Goal: Use online tool/utility: Utilize a website feature to perform a specific function

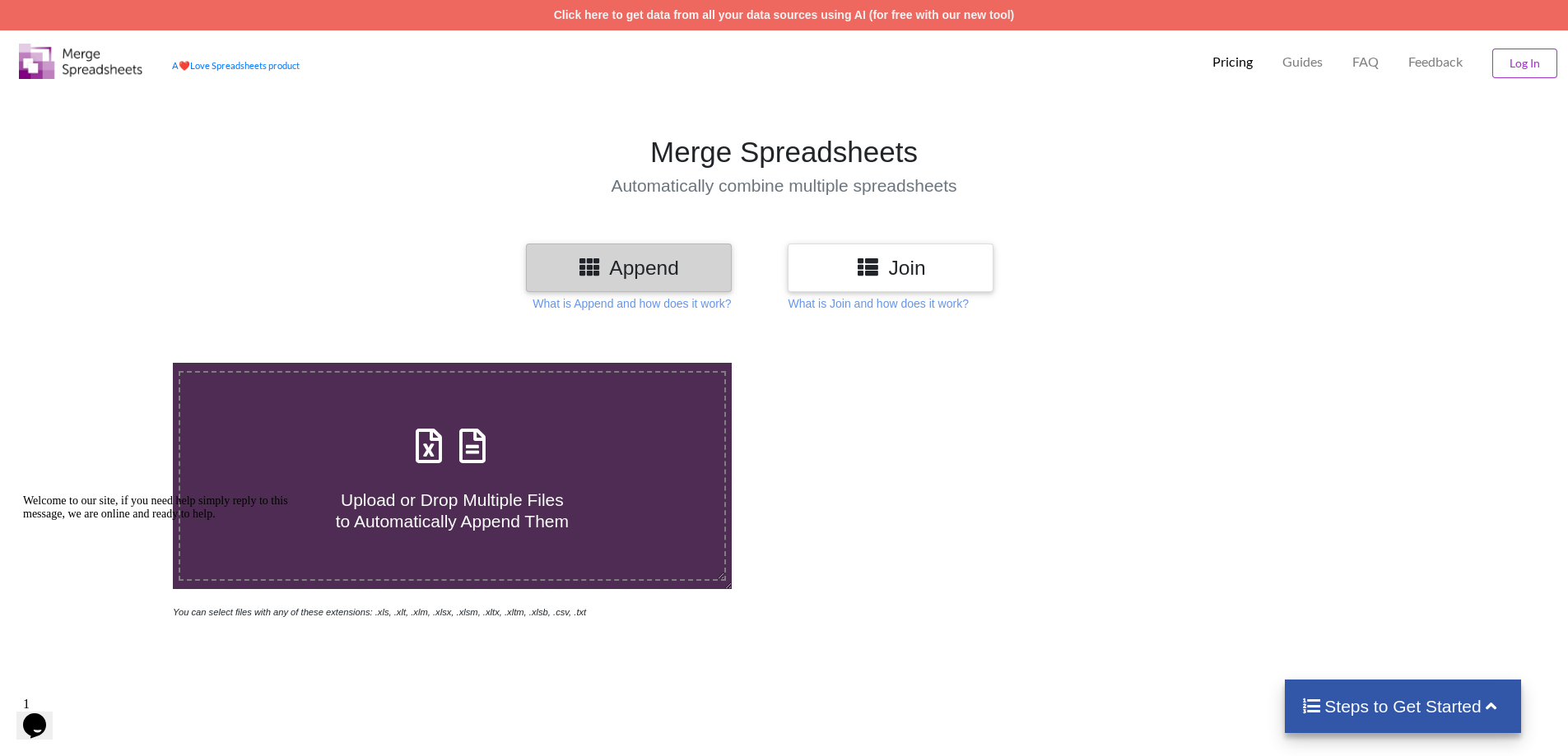
click at [878, 282] on div "Join" at bounding box center [890, 268] width 205 height 49
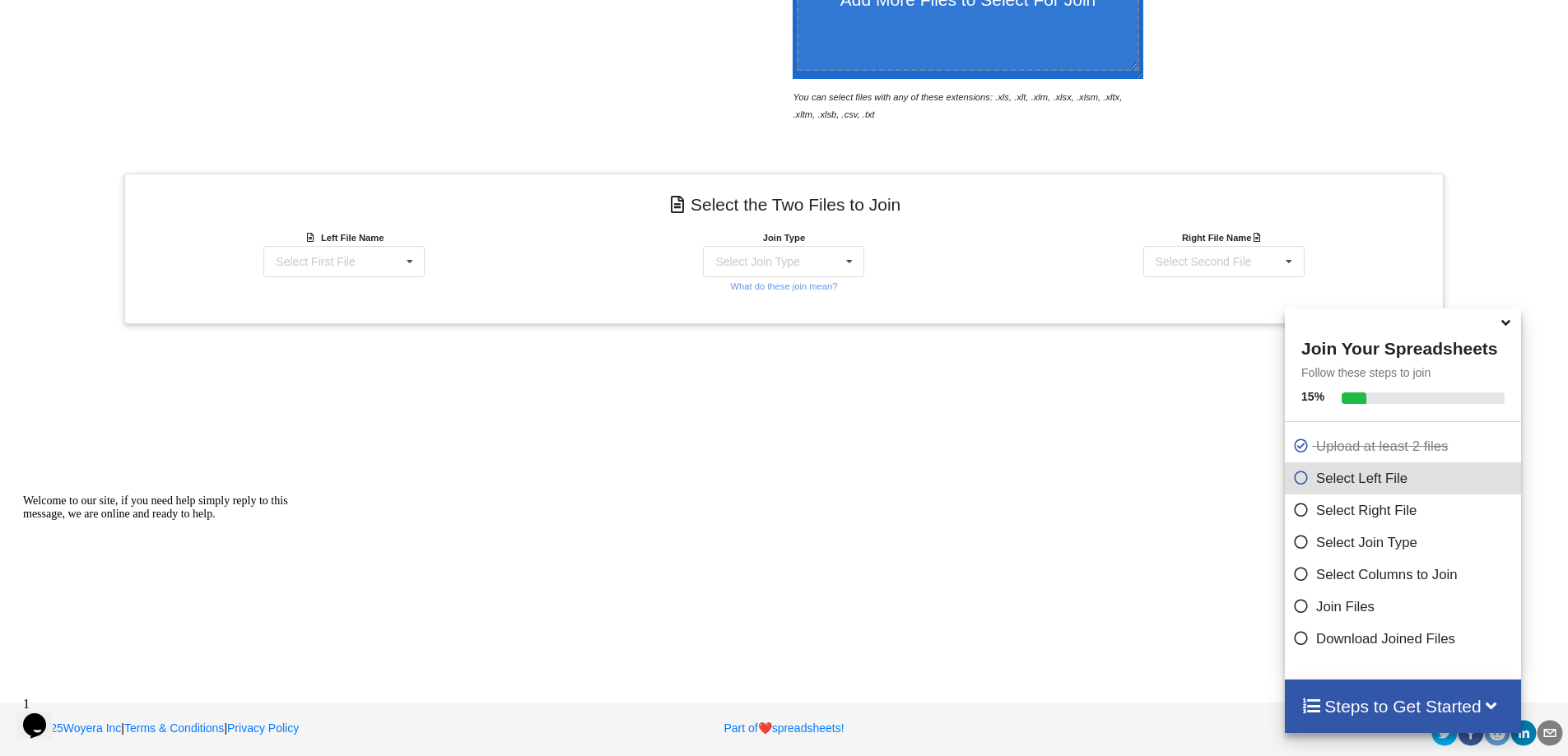
scroll to position [517, 0]
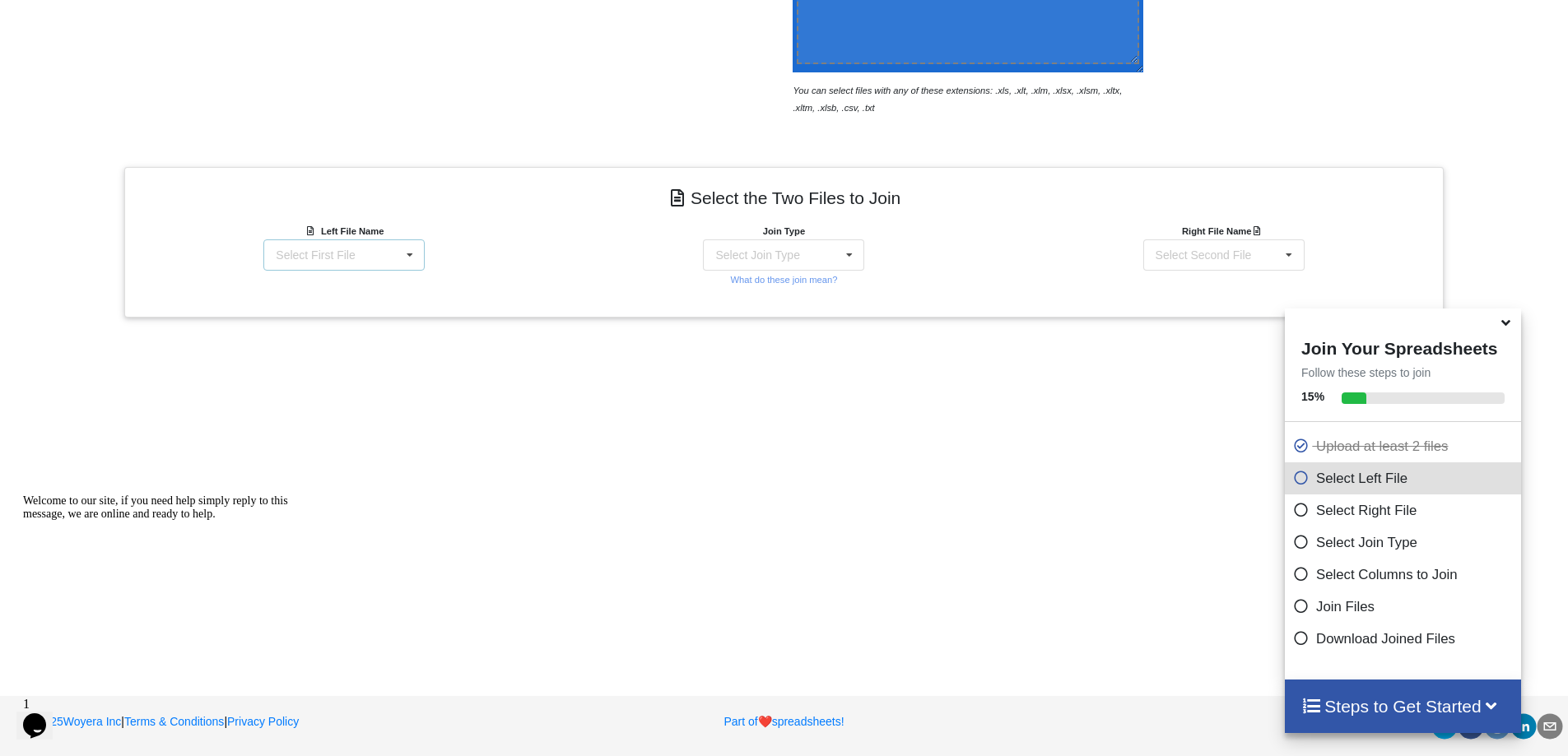
click at [403, 245] on icon at bounding box center [410, 255] width 25 height 30
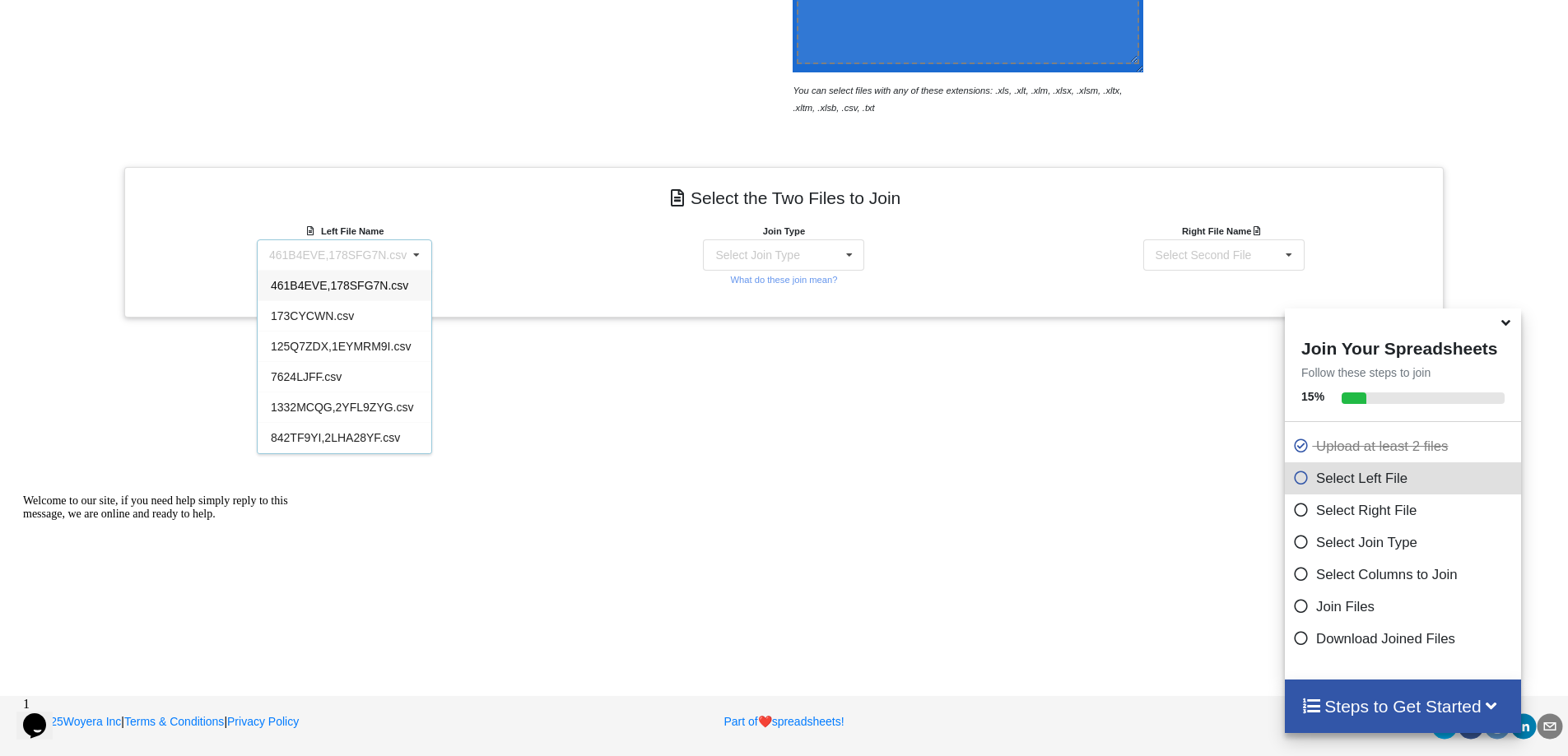
click at [389, 286] on span "461B4EVE,178SFG7N.csv" at bounding box center [339, 285] width 138 height 13
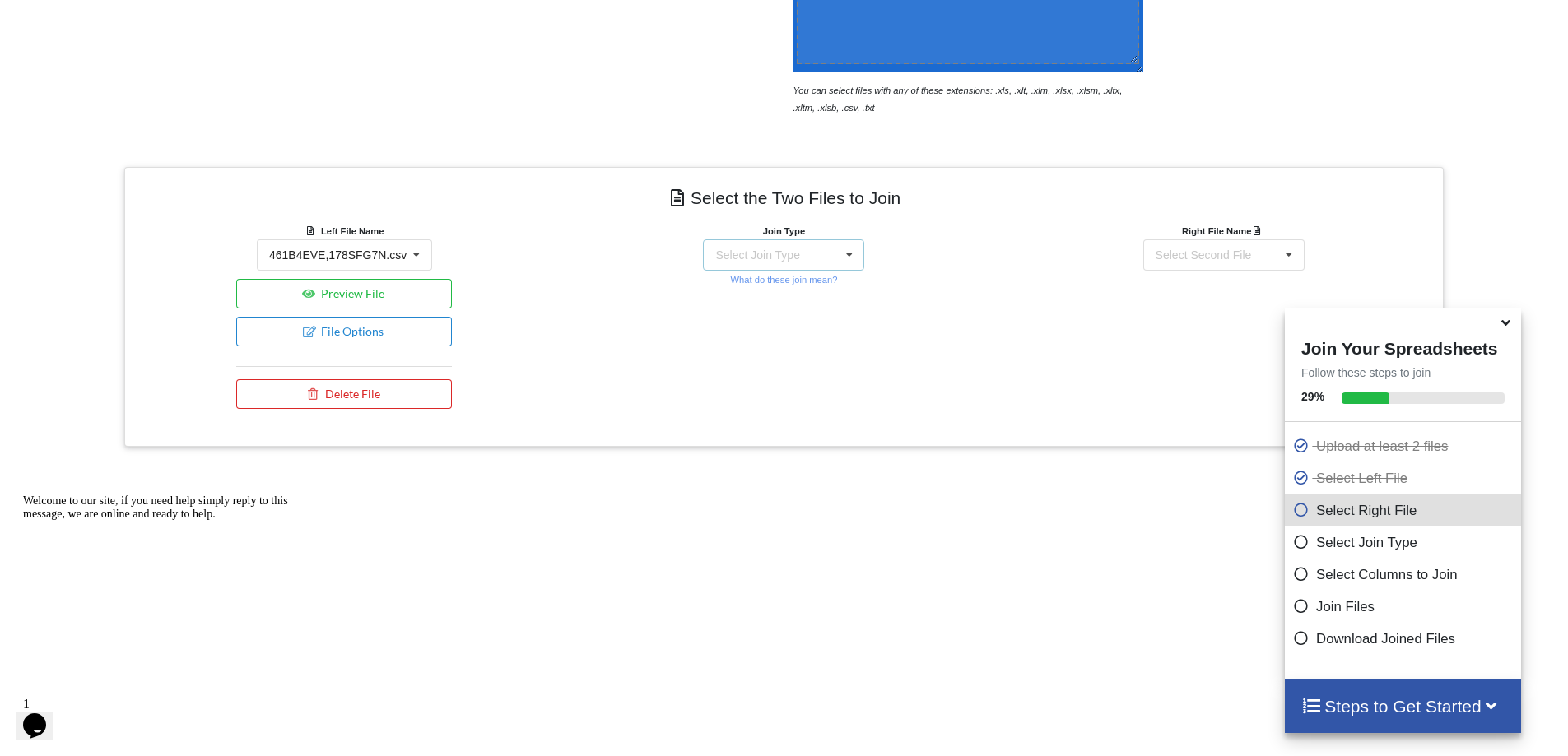
click at [812, 248] on div "Select Join Type INNER JOIN LEFT JOIN RIGHT JOIN FULL JOIN" at bounding box center [784, 255] width 161 height 31
click at [774, 390] on div "FULL JOIN" at bounding box center [784, 409] width 160 height 37
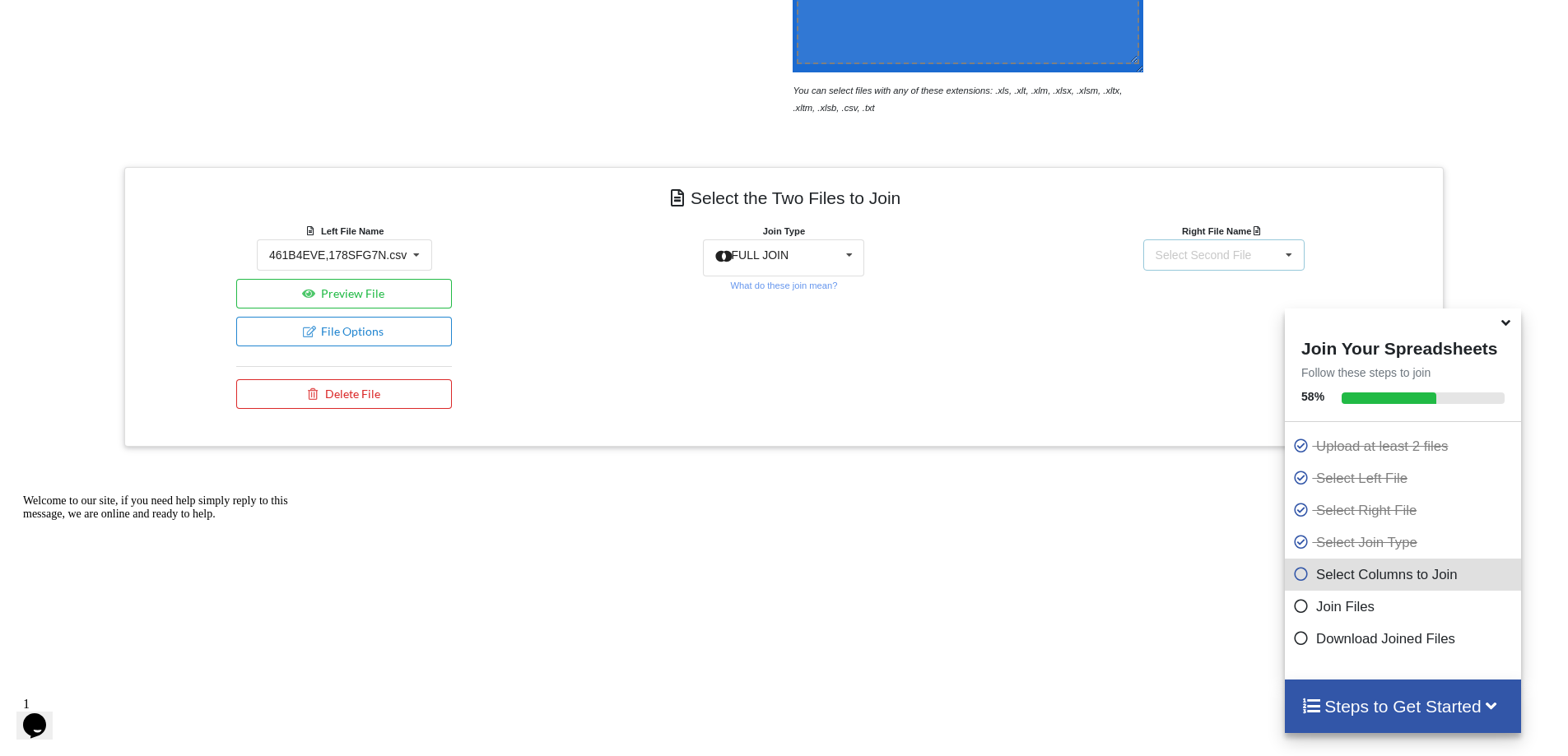
click at [1280, 253] on icon at bounding box center [1288, 255] width 25 height 30
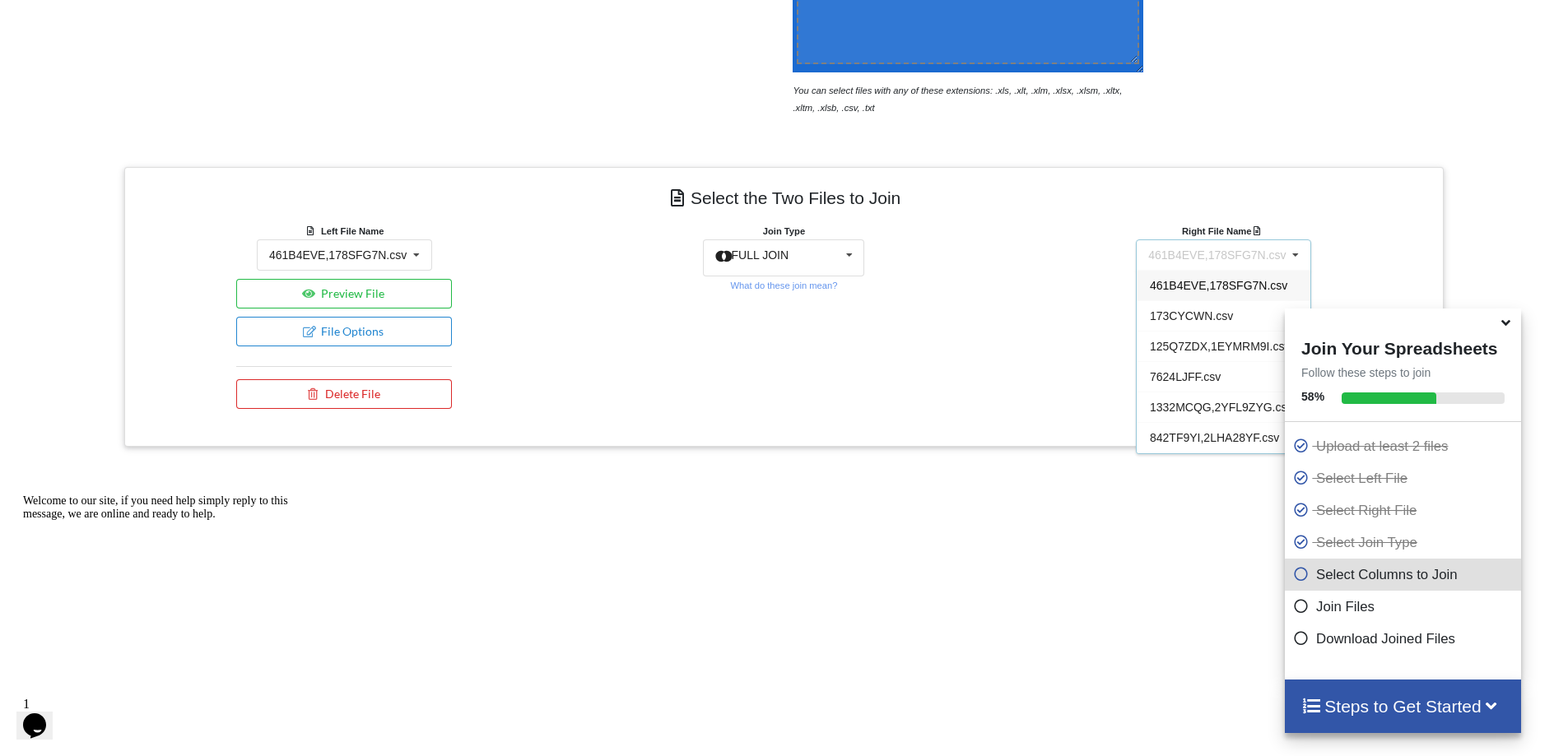
click at [1224, 290] on span "461B4EVE,178SFG7N.csv" at bounding box center [1219, 285] width 138 height 13
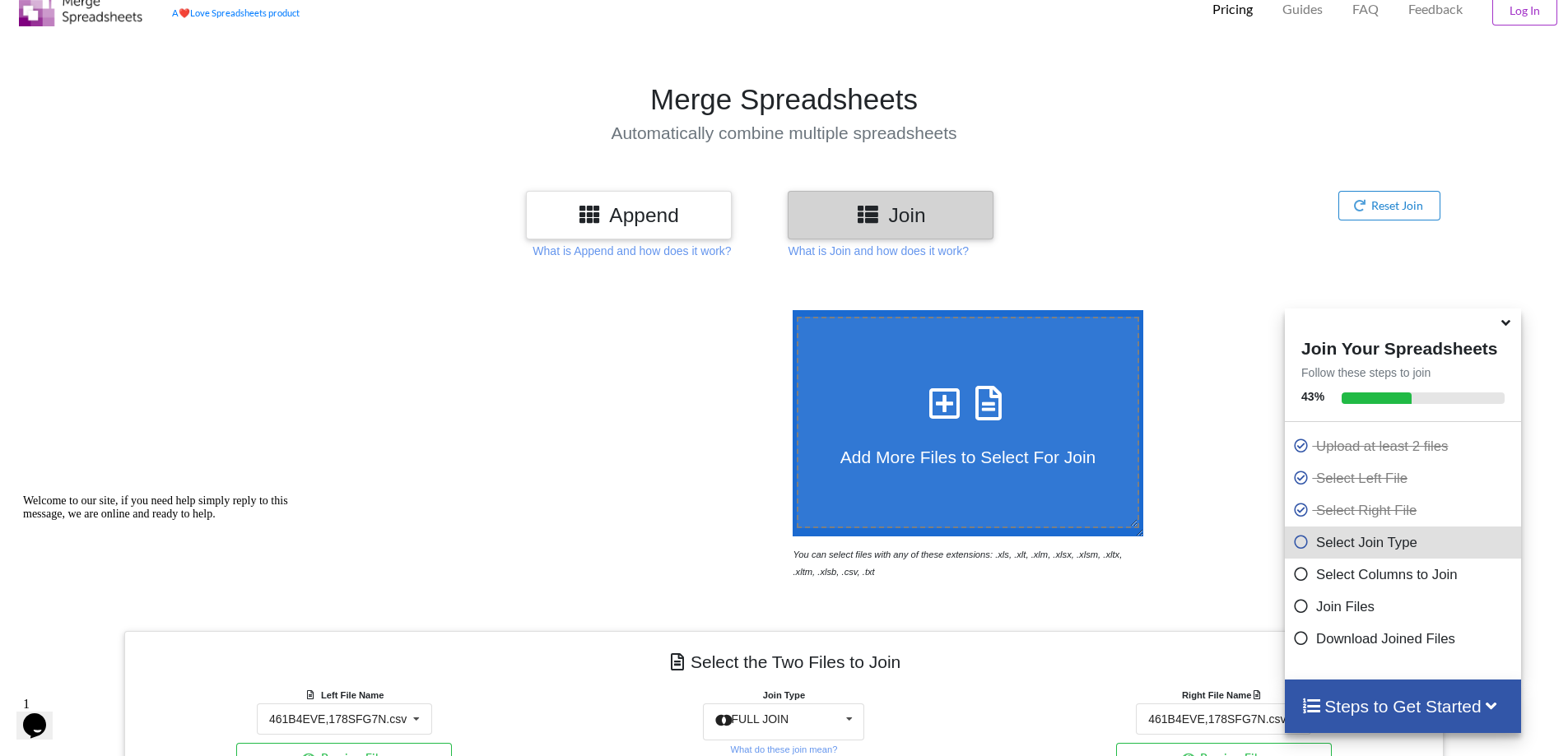
scroll to position [0, 0]
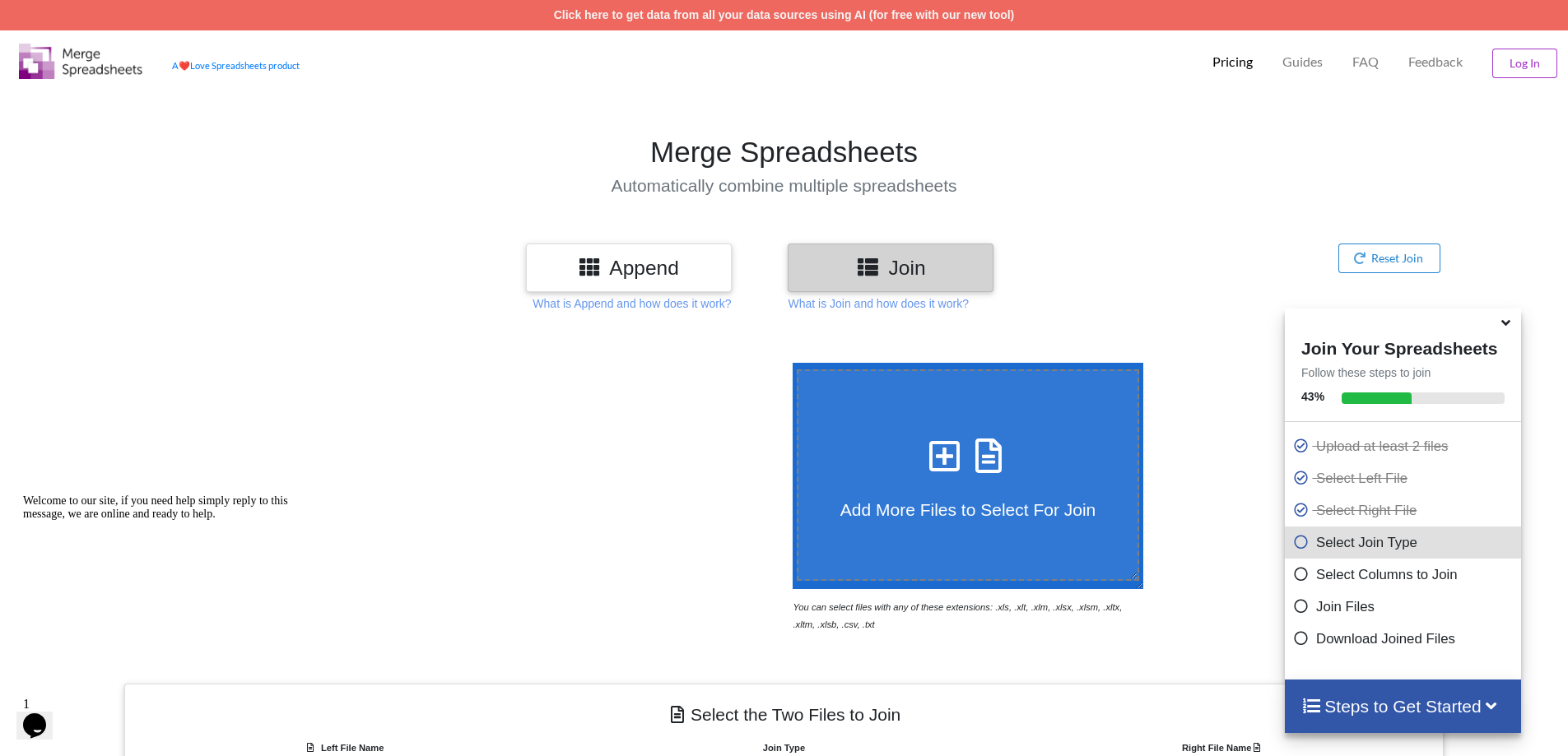
click at [692, 261] on h3 "Append" at bounding box center [629, 268] width 182 height 24
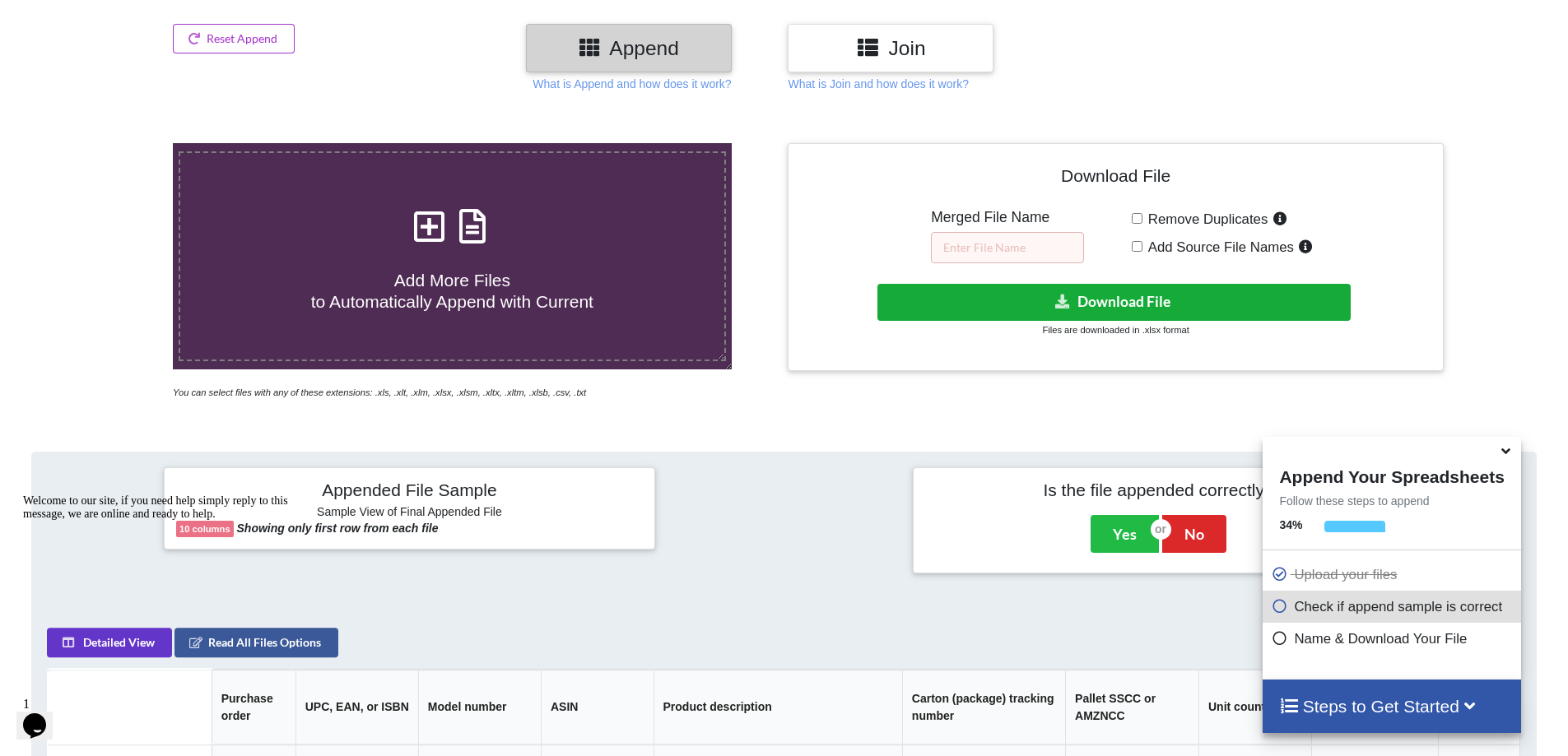
scroll to position [181, 0]
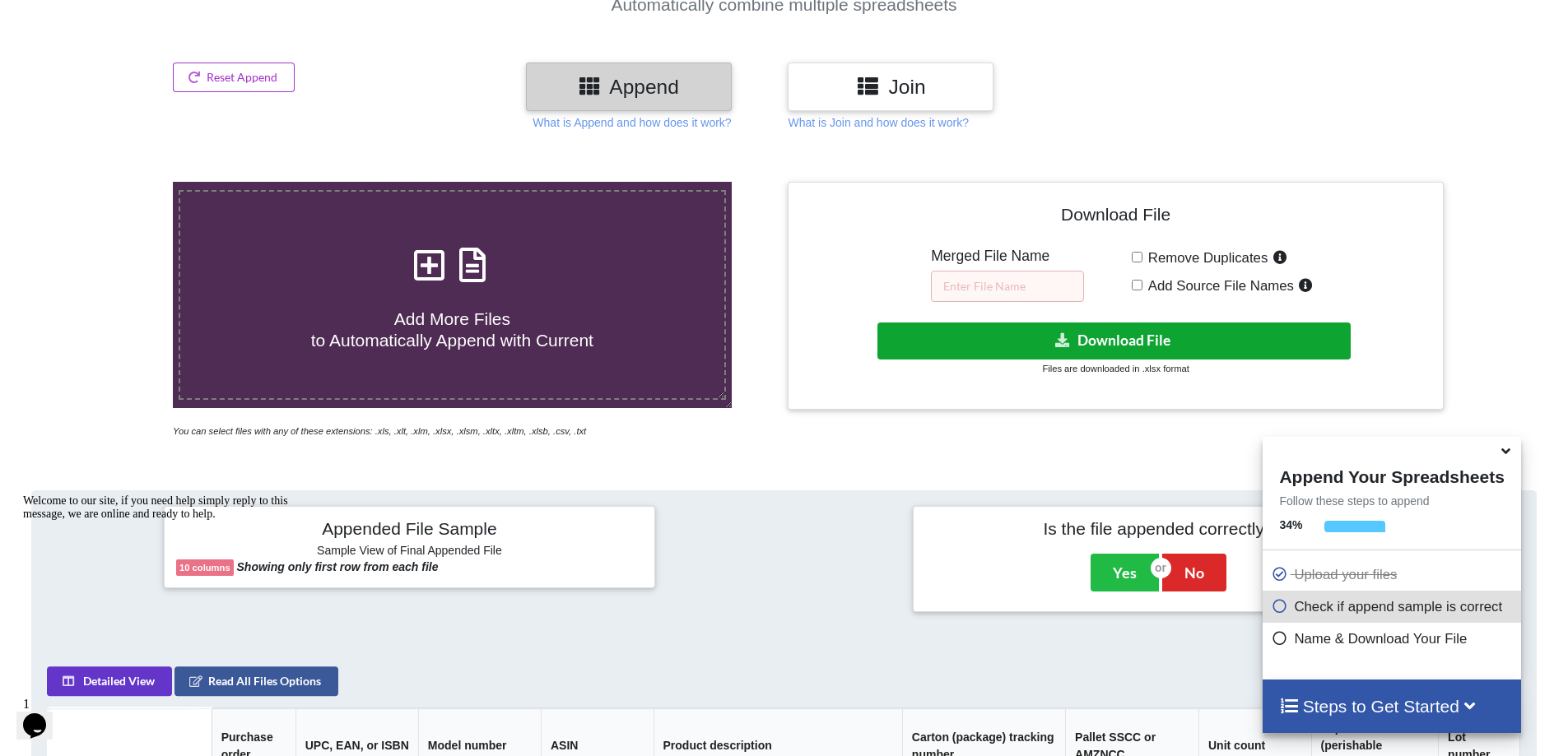
click at [1049, 340] on button "Download File" at bounding box center [1114, 341] width 473 height 37
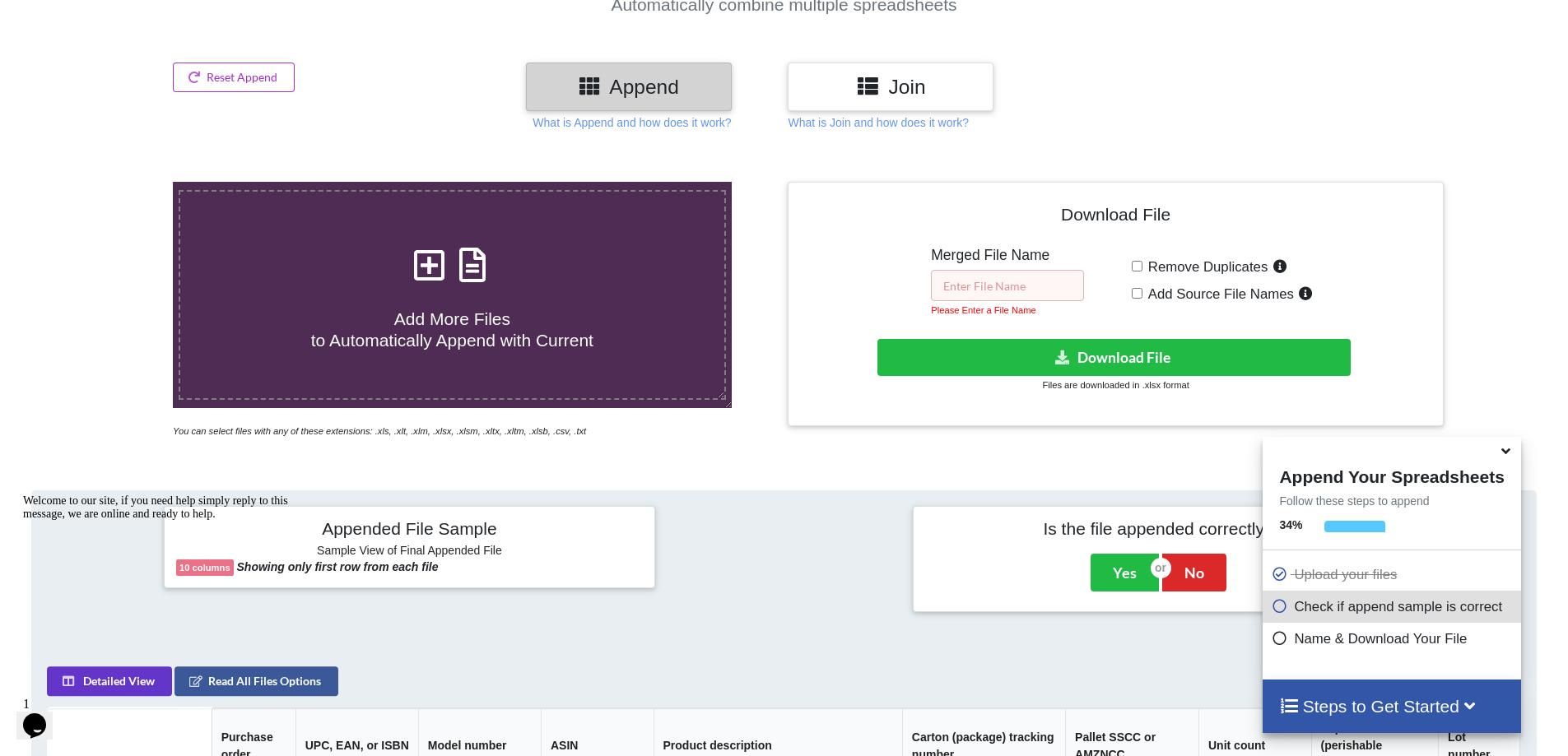
click at [1016, 276] on input "text" at bounding box center [1007, 285] width 153 height 31
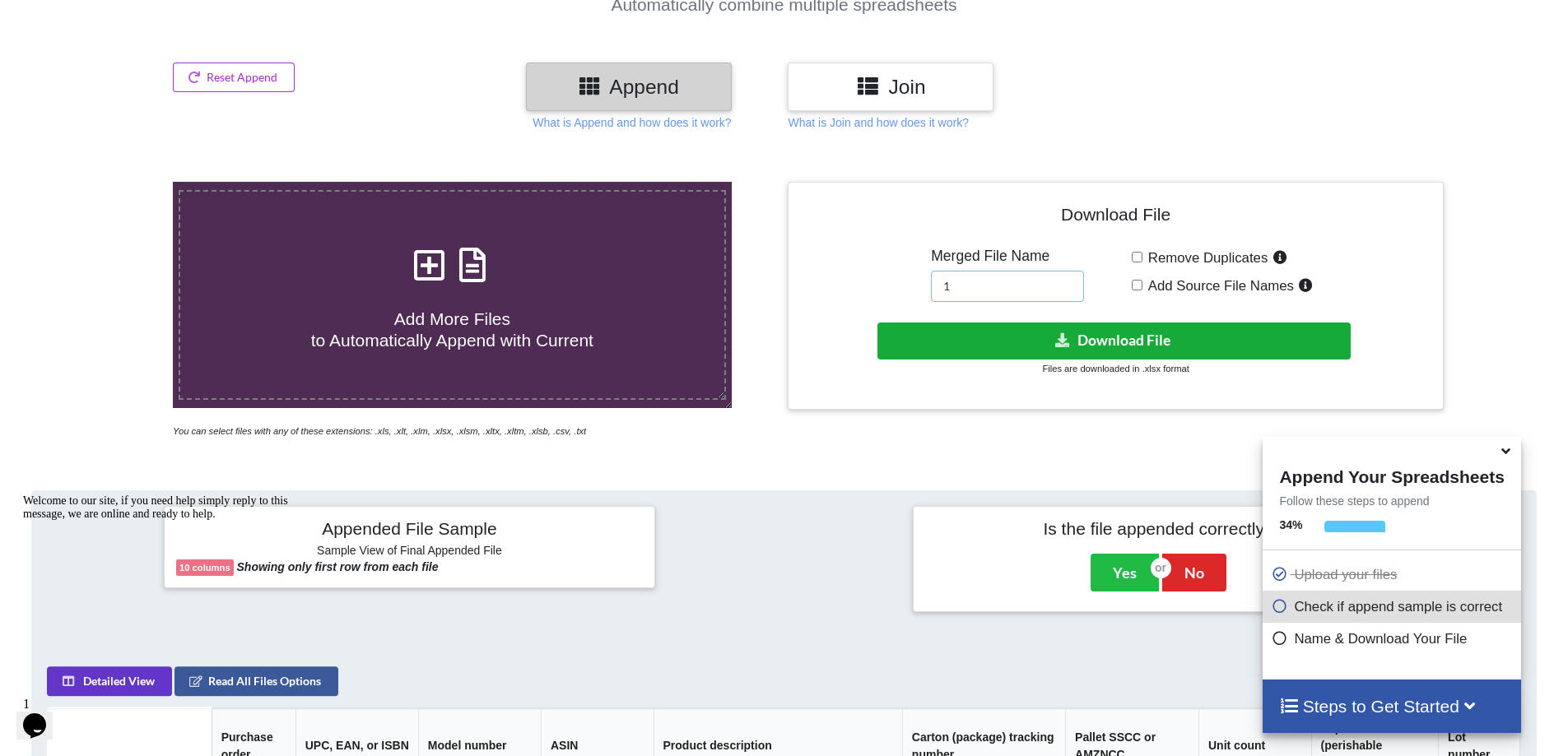
type input "1"
click at [1033, 333] on button "Download File" at bounding box center [1114, 341] width 473 height 37
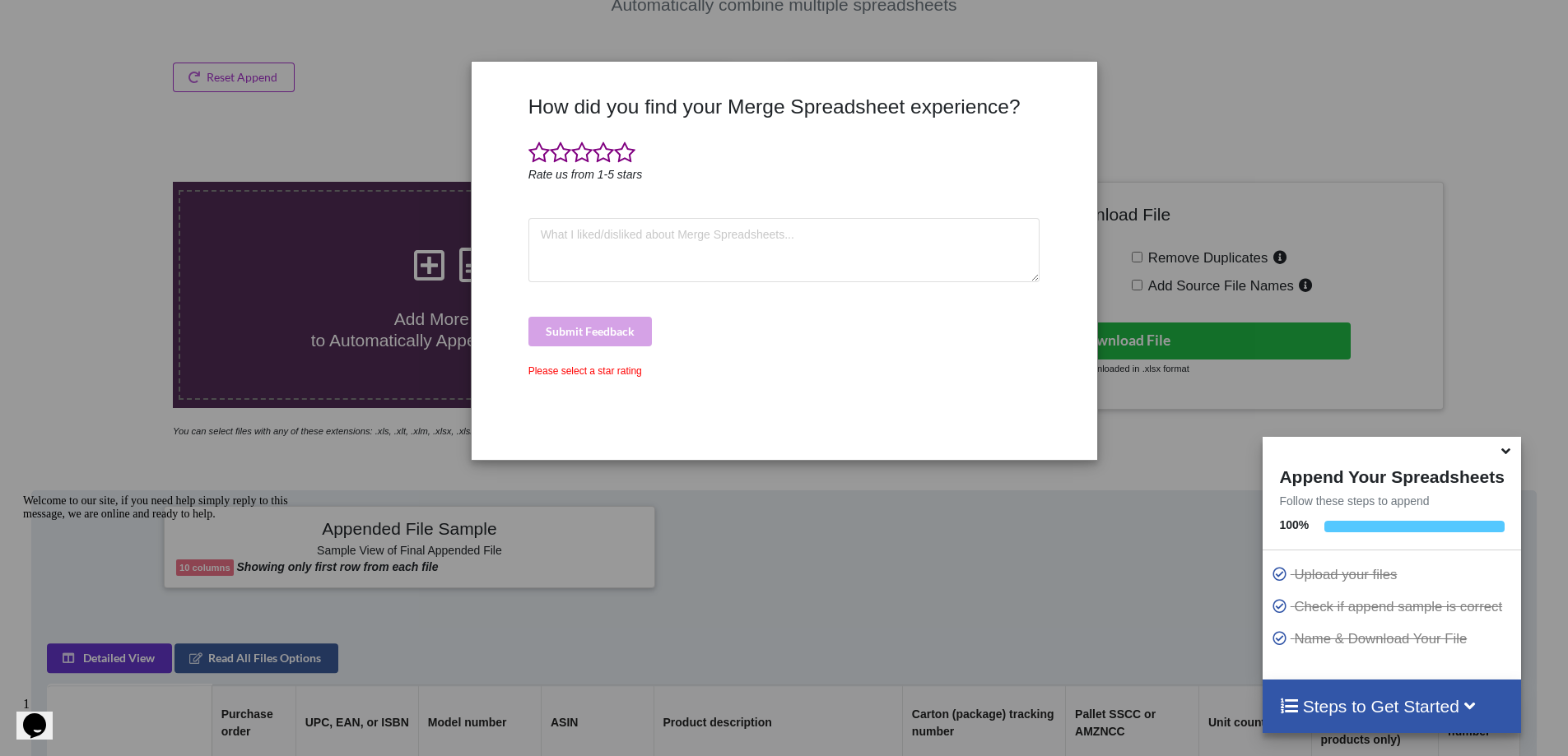
click at [1196, 262] on div "How did you find your Merge Spreadsheet experience? Rate us from 1-5 stars Subm…" at bounding box center [784, 378] width 1568 height 756
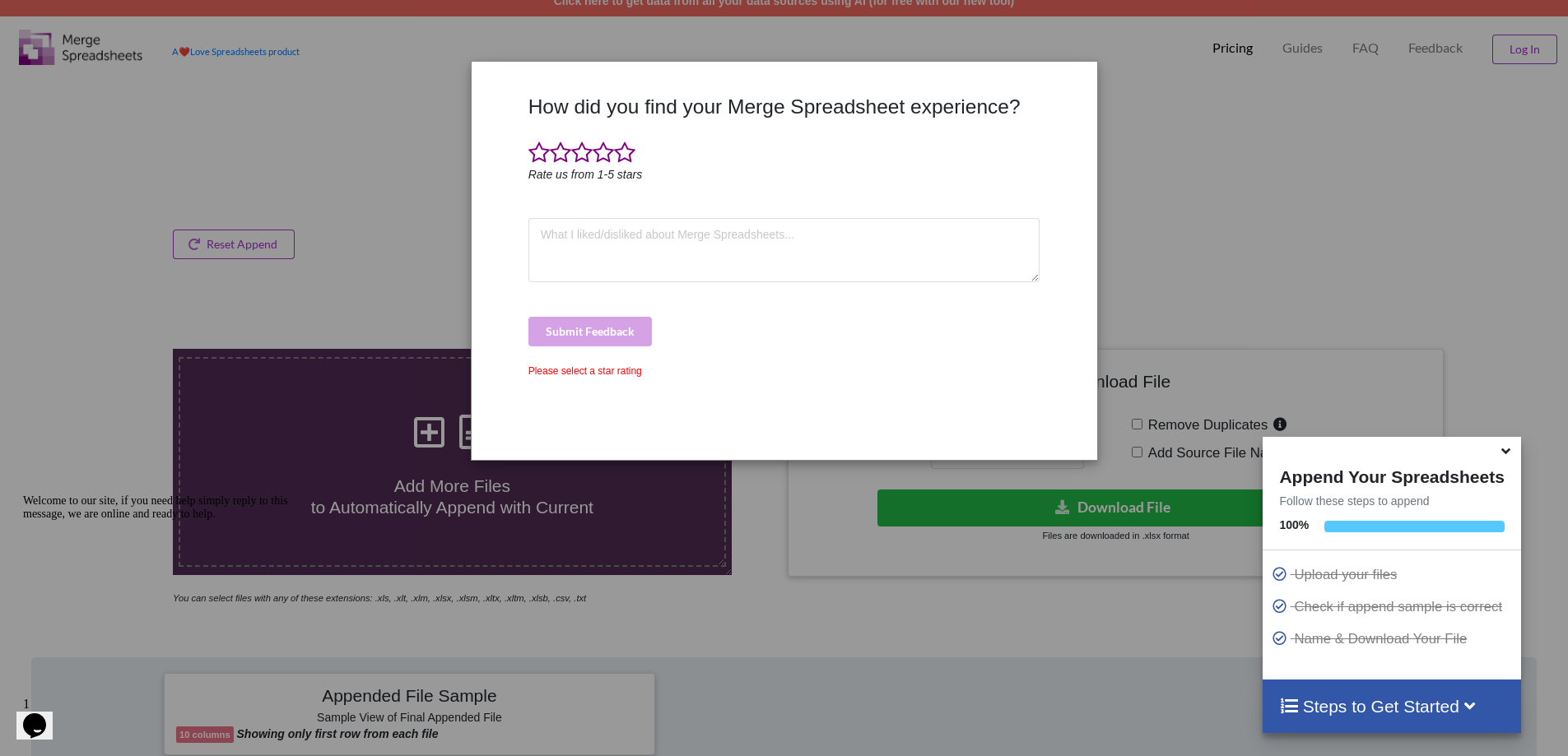
scroll to position [0, 0]
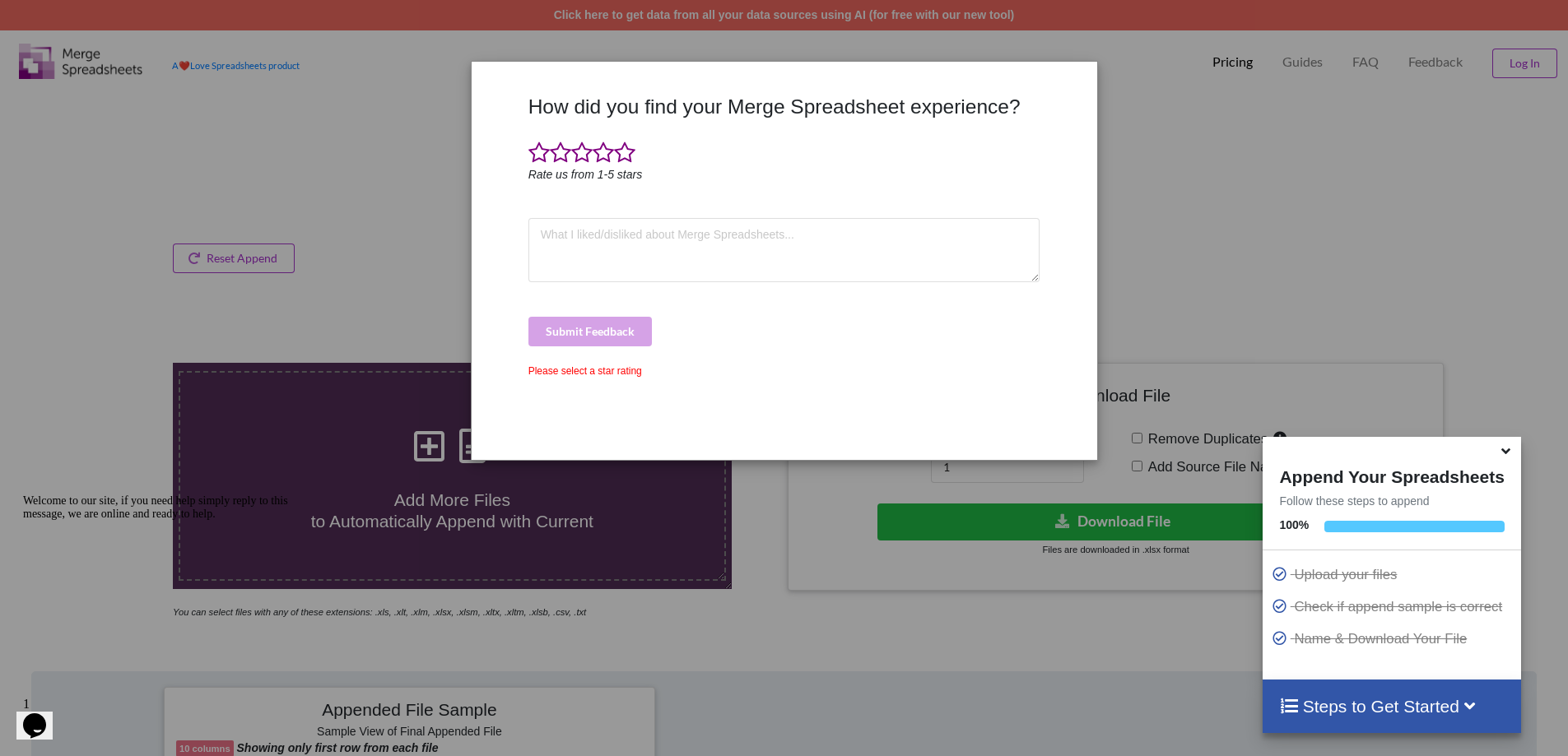
click at [23, 495] on icon "Chat attention grabber" at bounding box center [23, 495] width 0 height 0
click at [1167, 126] on div "How did you find your Merge Spreadsheet experience? Rate us from 1-5 stars Subm…" at bounding box center [784, 378] width 1568 height 756
click at [752, 259] on textarea at bounding box center [784, 250] width 512 height 64
click at [624, 148] on span at bounding box center [624, 152] width 21 height 23
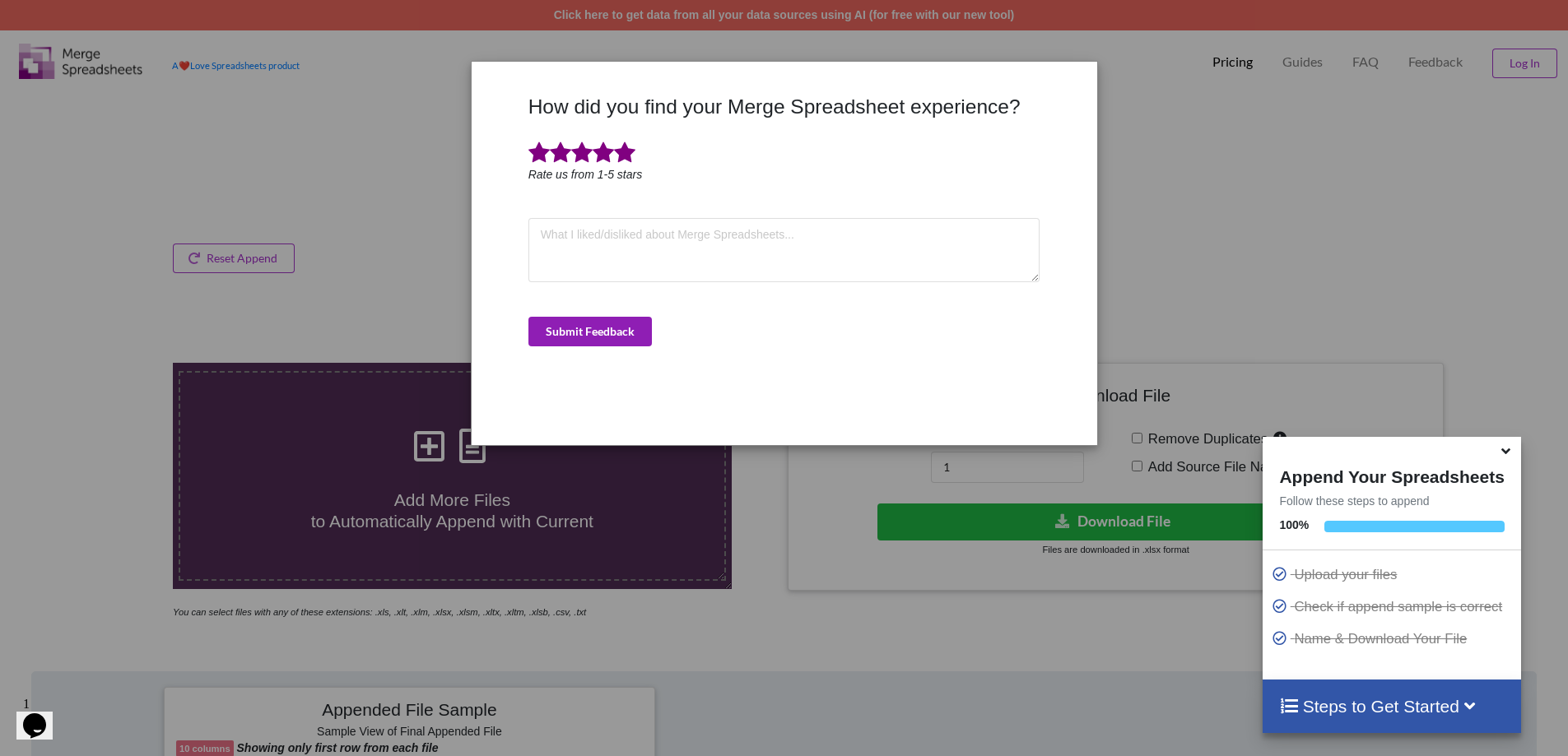
click at [617, 327] on button "Submit Feedback" at bounding box center [590, 332] width 124 height 29
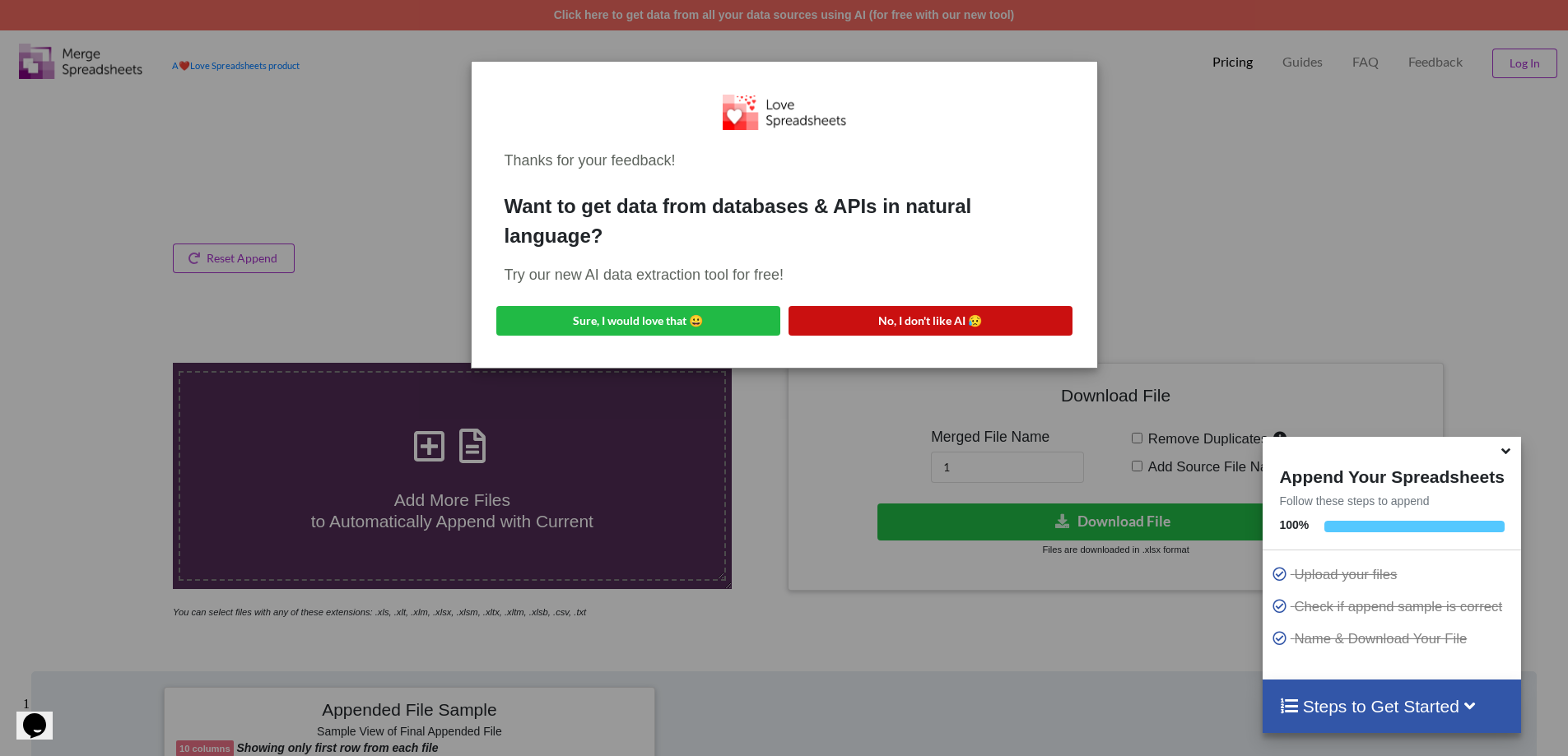
click at [906, 306] on button "No, I don't like AI 😥" at bounding box center [931, 321] width 284 height 29
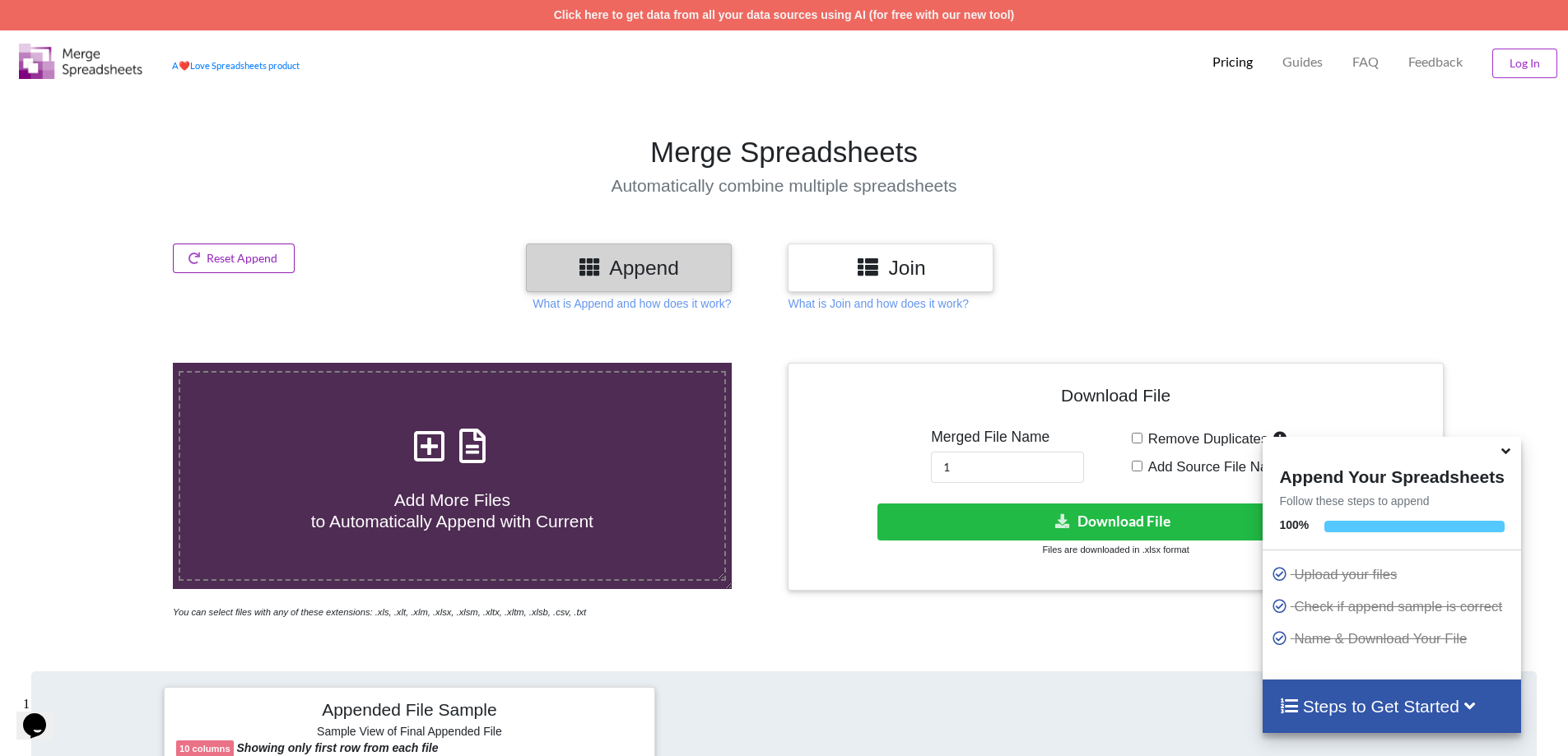
click at [271, 251] on button "Reset Append" at bounding box center [234, 258] width 122 height 29
click at [1236, 60] on p "Pricing" at bounding box center [1232, 61] width 40 height 17
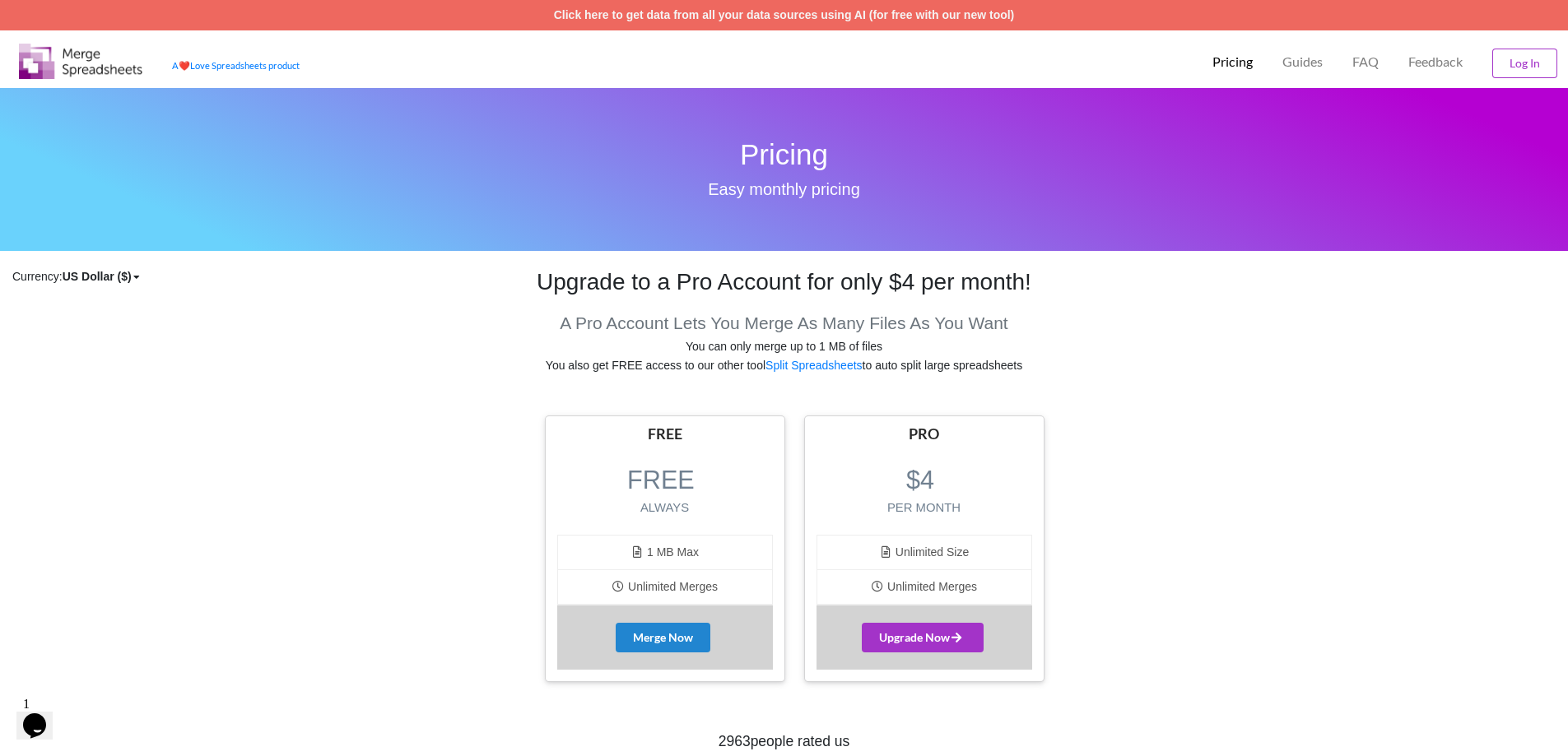
click at [87, 60] on img at bounding box center [81, 61] width 124 height 36
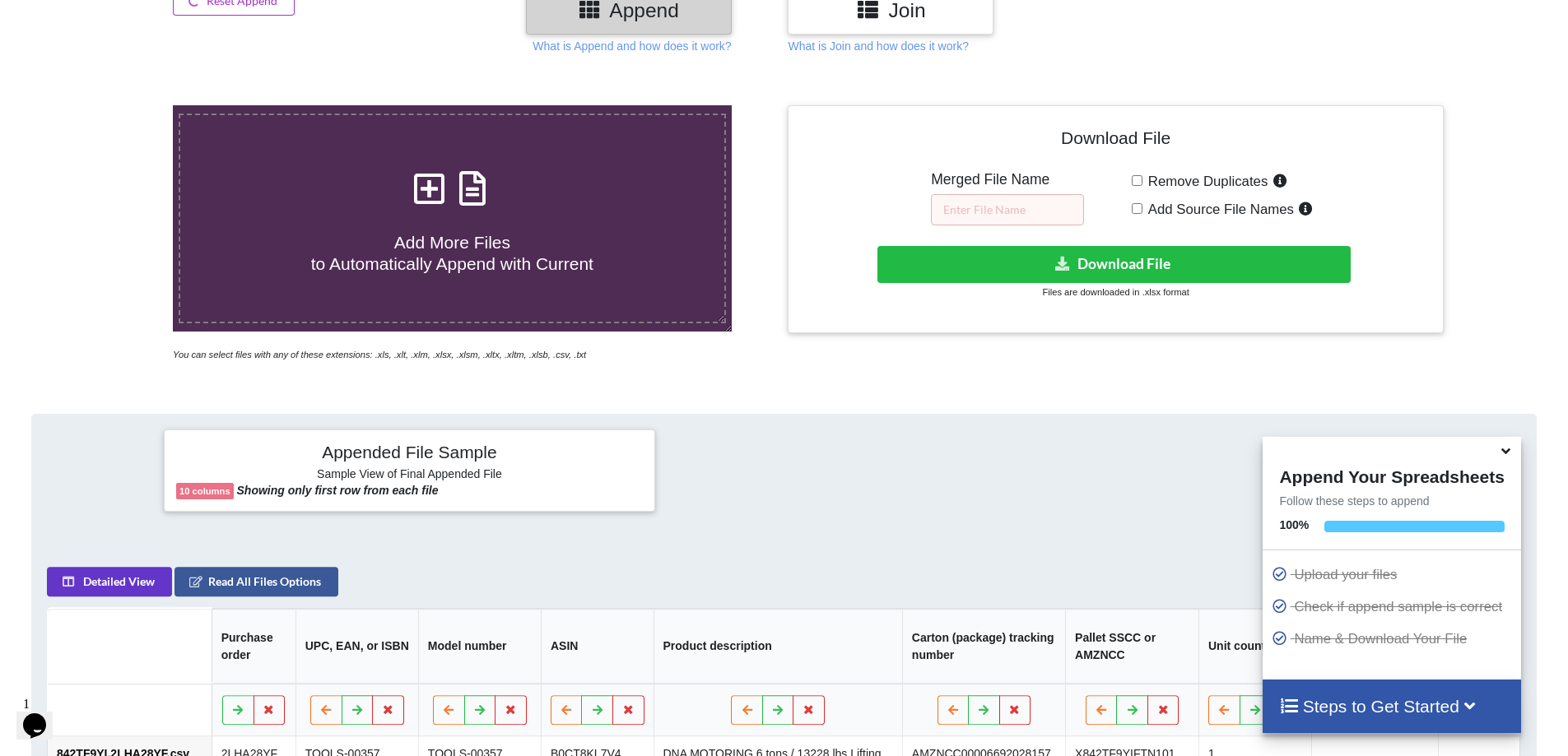
scroll to position [165, 0]
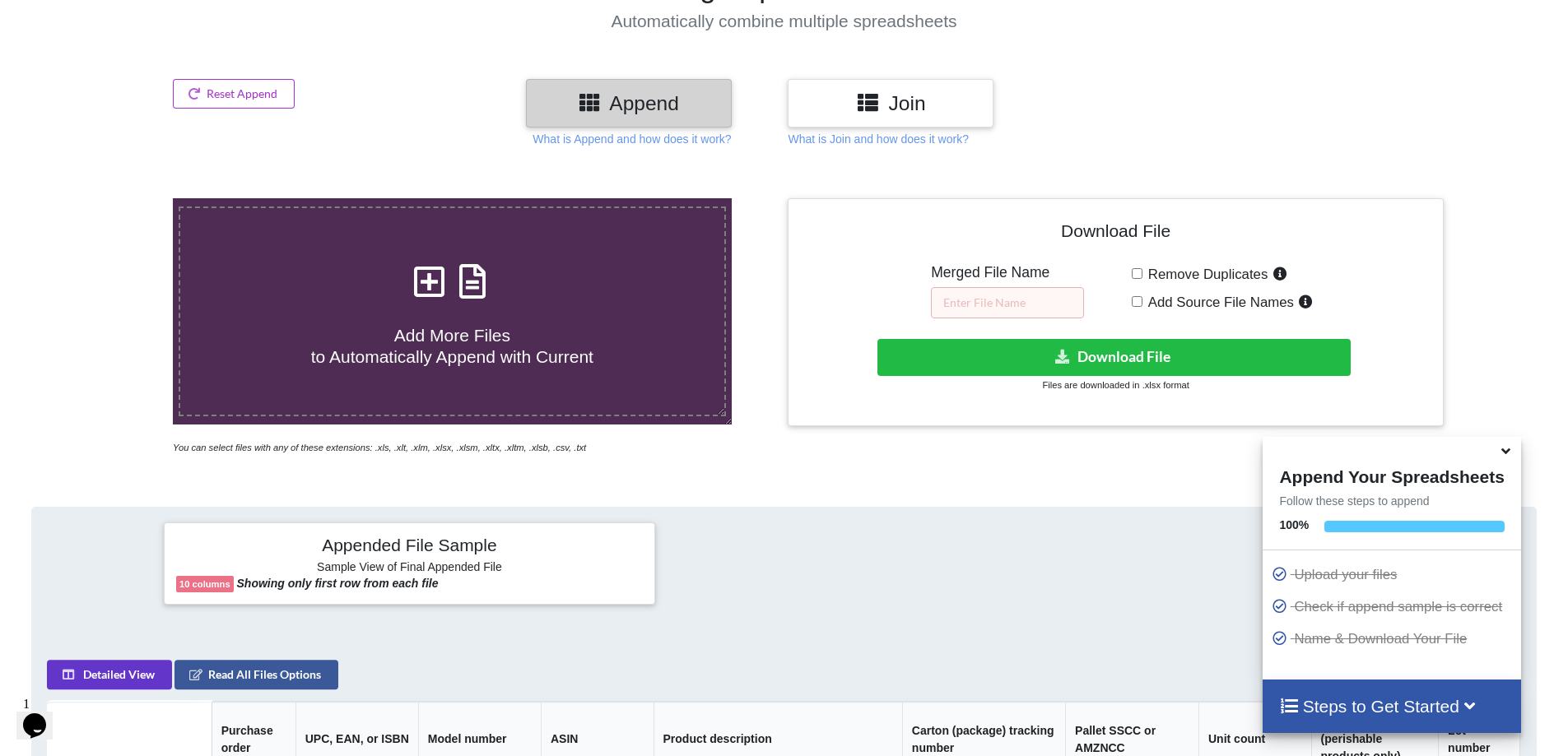
click at [1508, 453] on icon at bounding box center [1506, 448] width 17 height 15
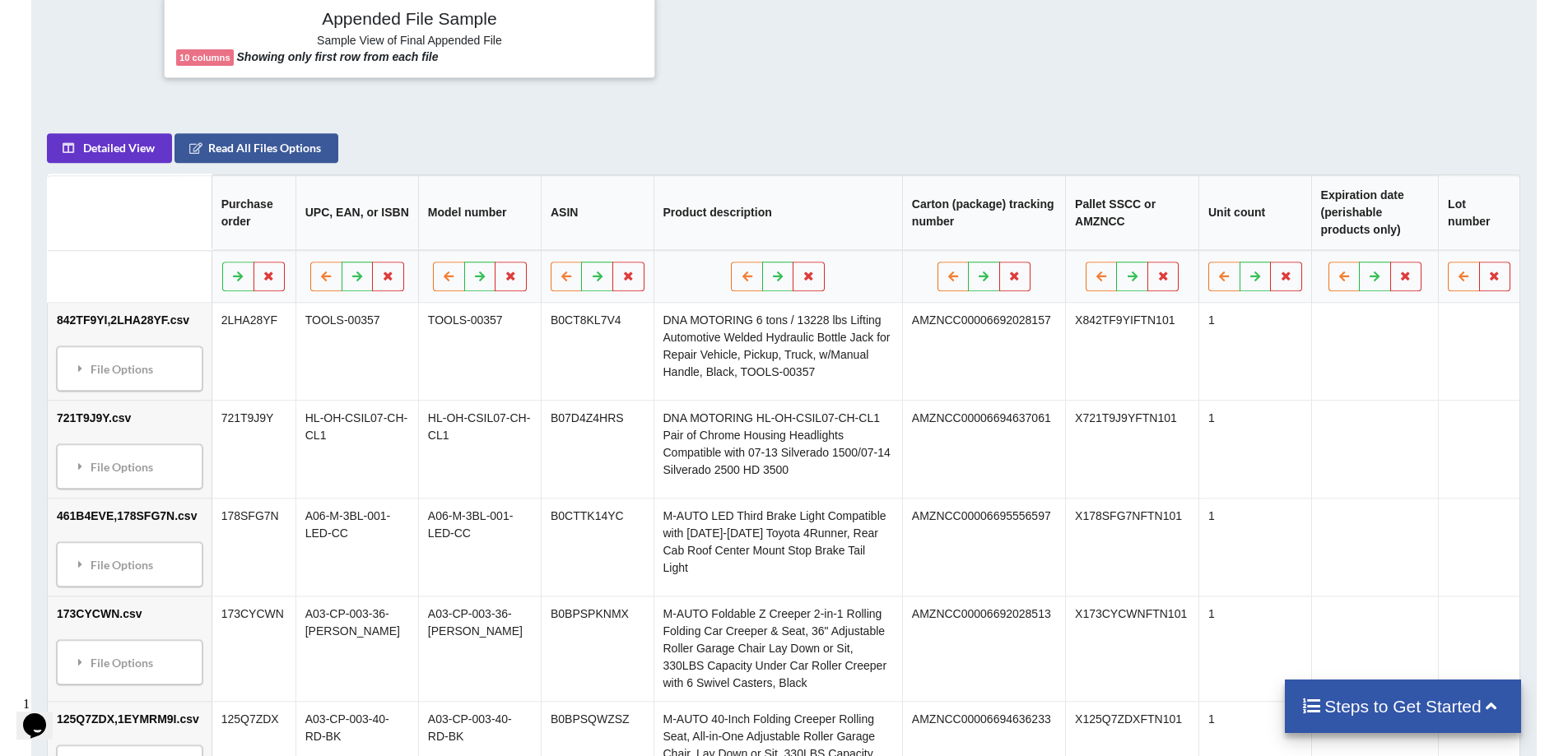
scroll to position [905, 0]
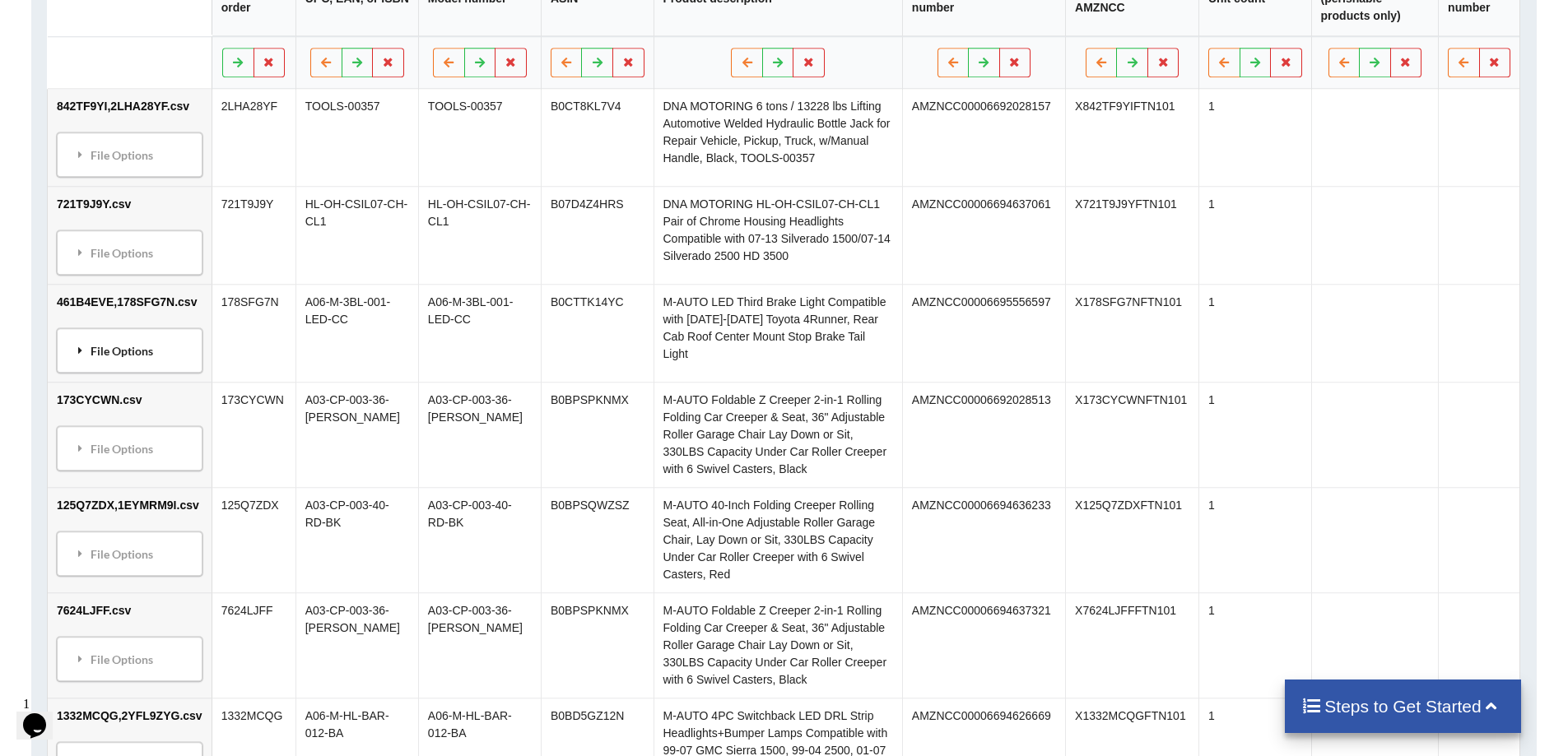
click at [145, 339] on div "File Options" at bounding box center [129, 351] width 136 height 35
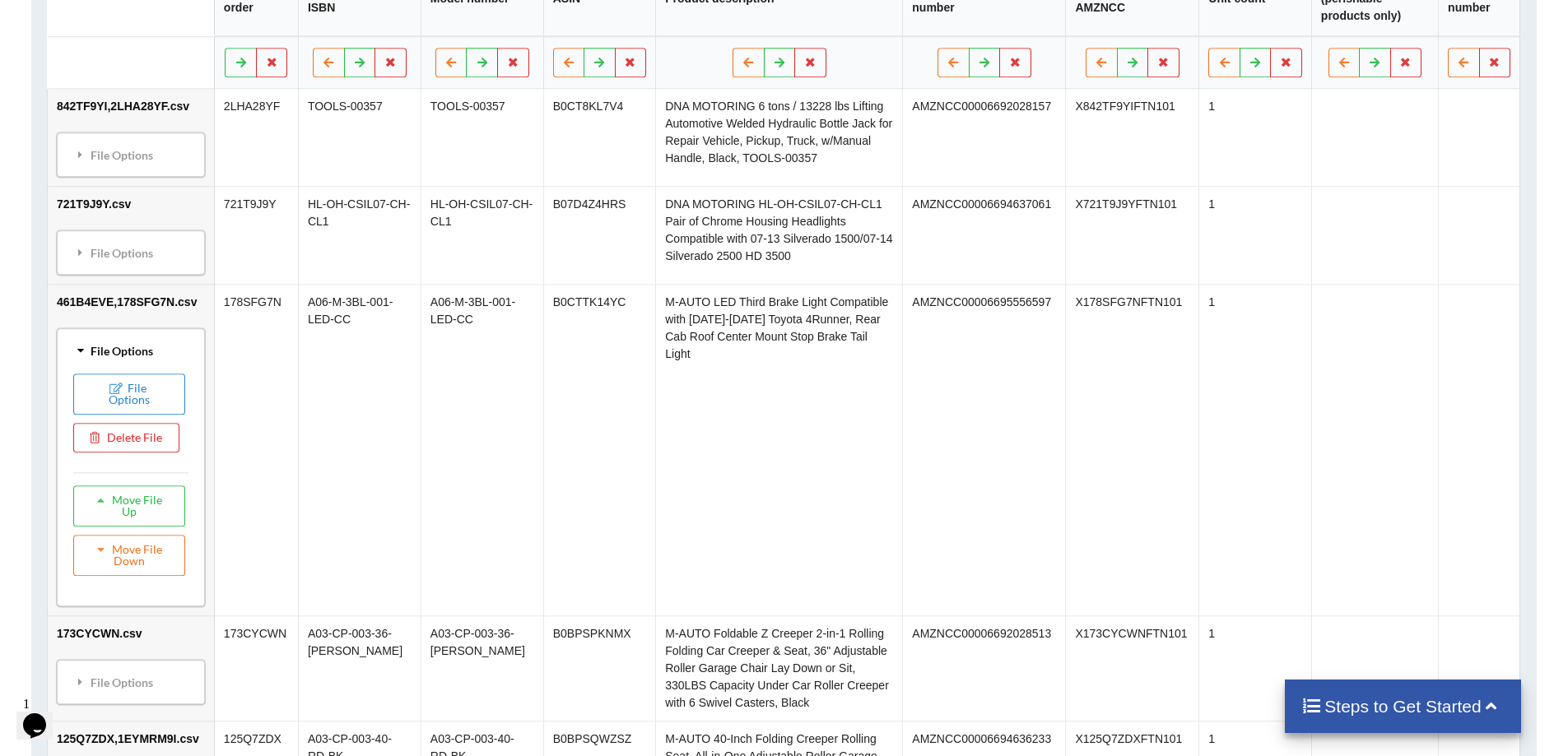
click at [149, 339] on div "File Options" at bounding box center [130, 351] width 138 height 35
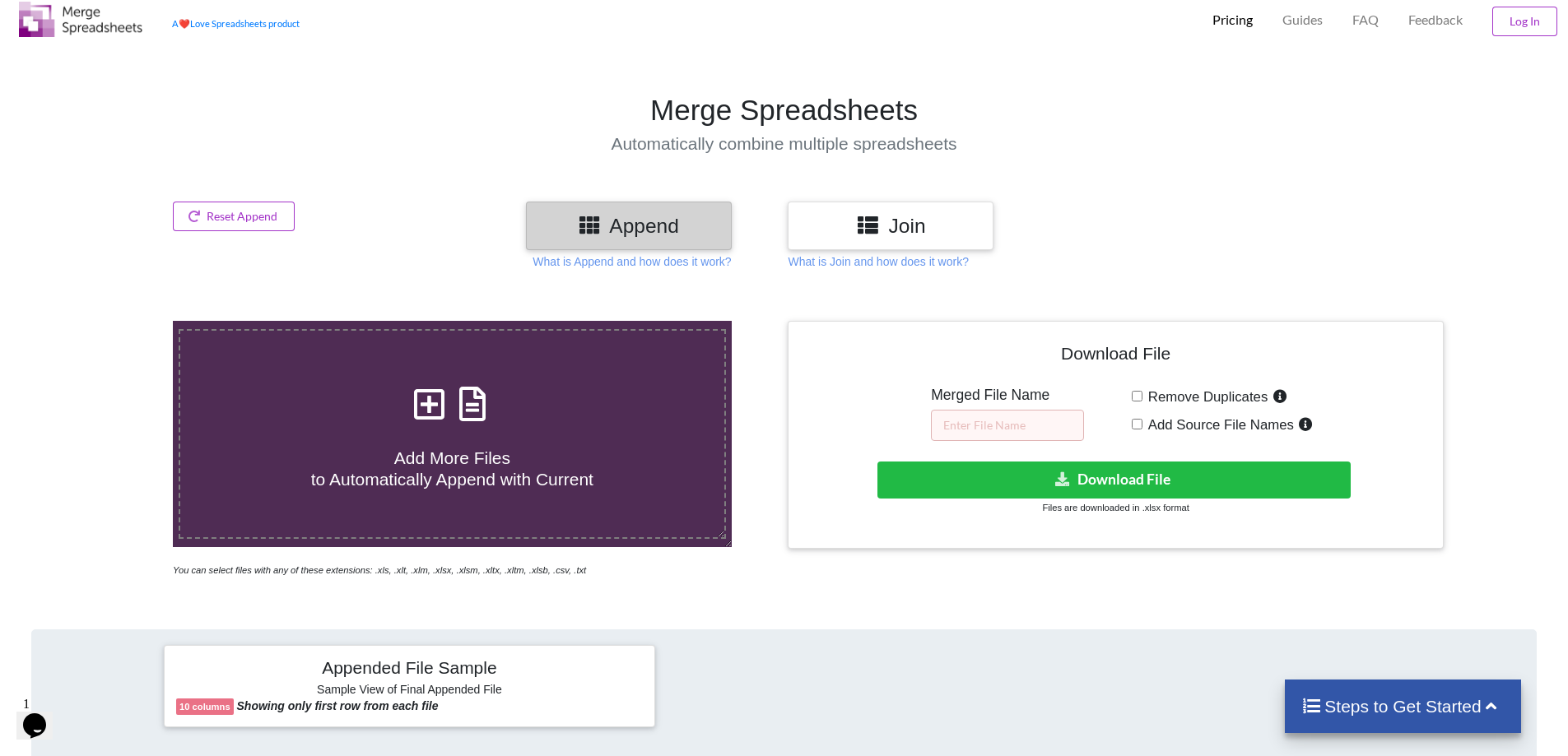
scroll to position [82, 0]
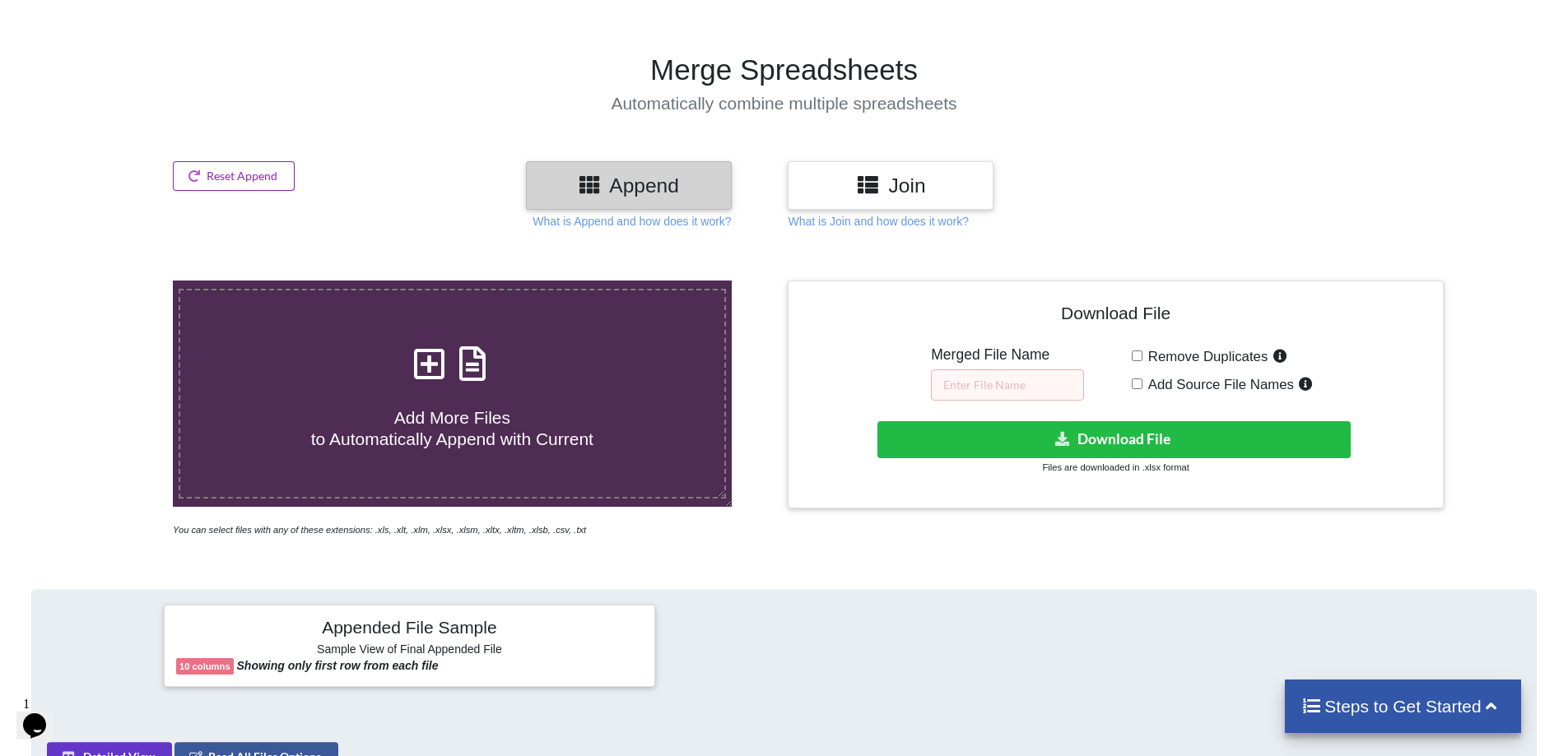
click at [251, 181] on button "Reset Append" at bounding box center [234, 176] width 122 height 29
click at [218, 104] on button "Reset Append" at bounding box center [189, 98] width 105 height 29
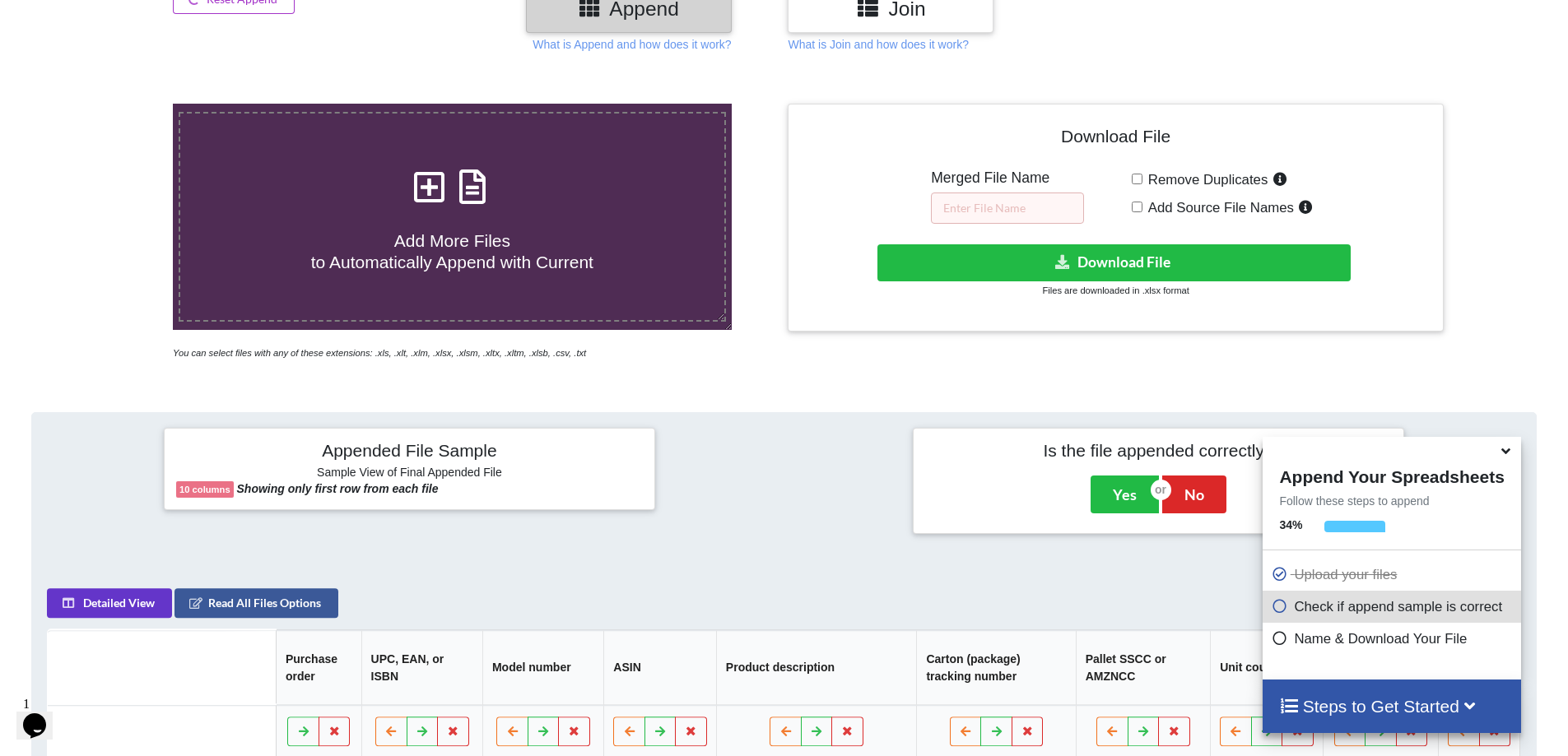
scroll to position [165, 0]
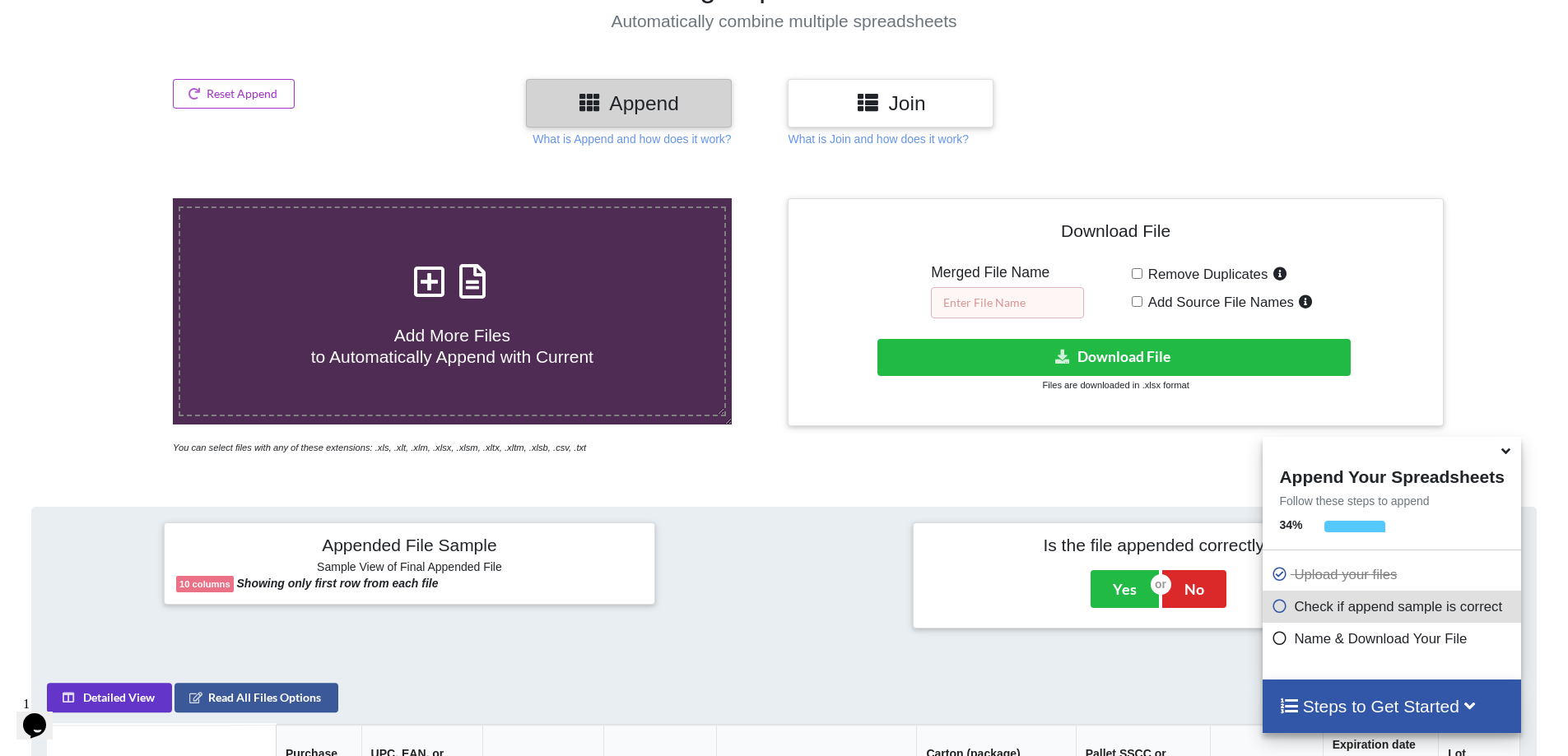
click at [1024, 287] on input "text" at bounding box center [1007, 302] width 153 height 31
type input "1"
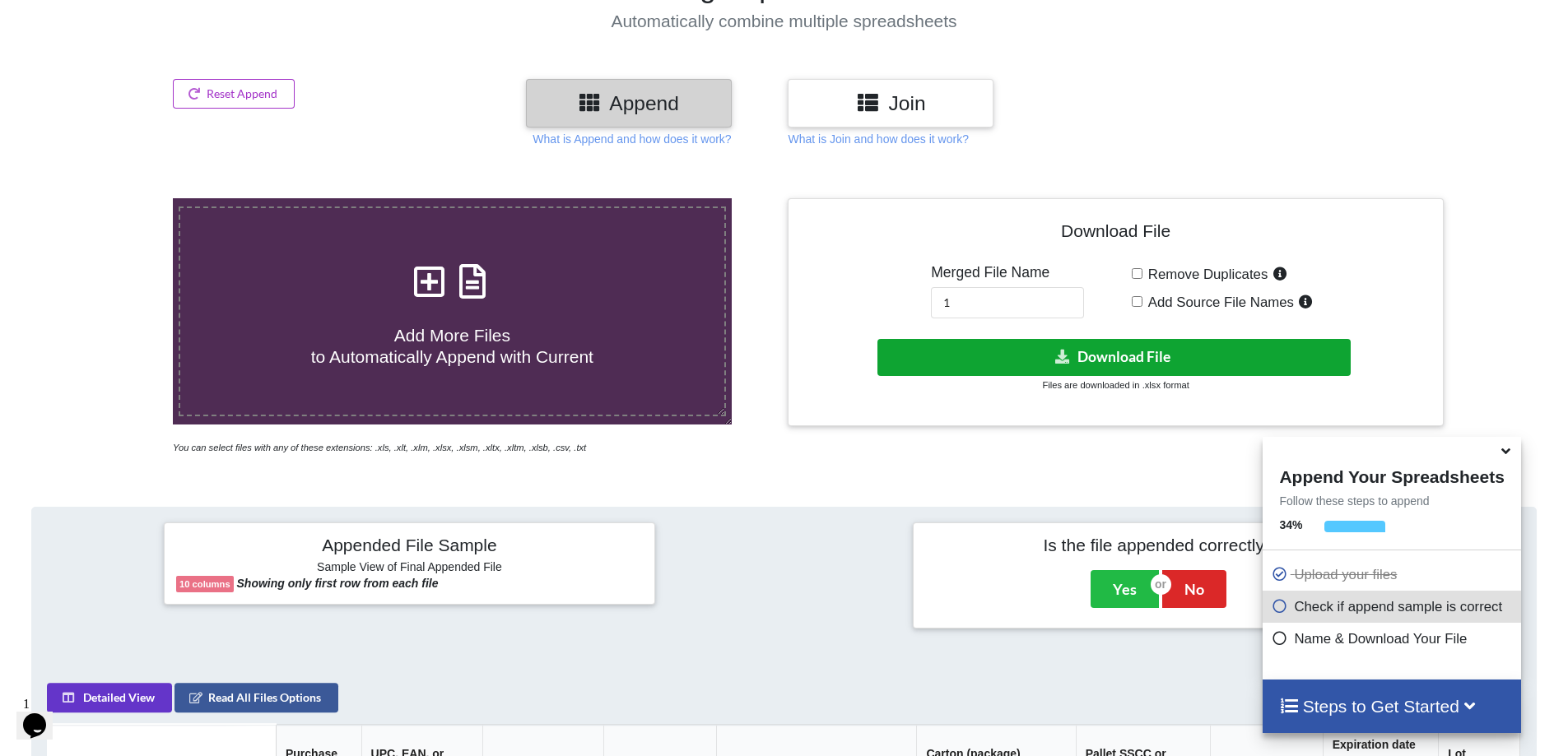
click at [1172, 344] on button "Download File" at bounding box center [1114, 357] width 473 height 37
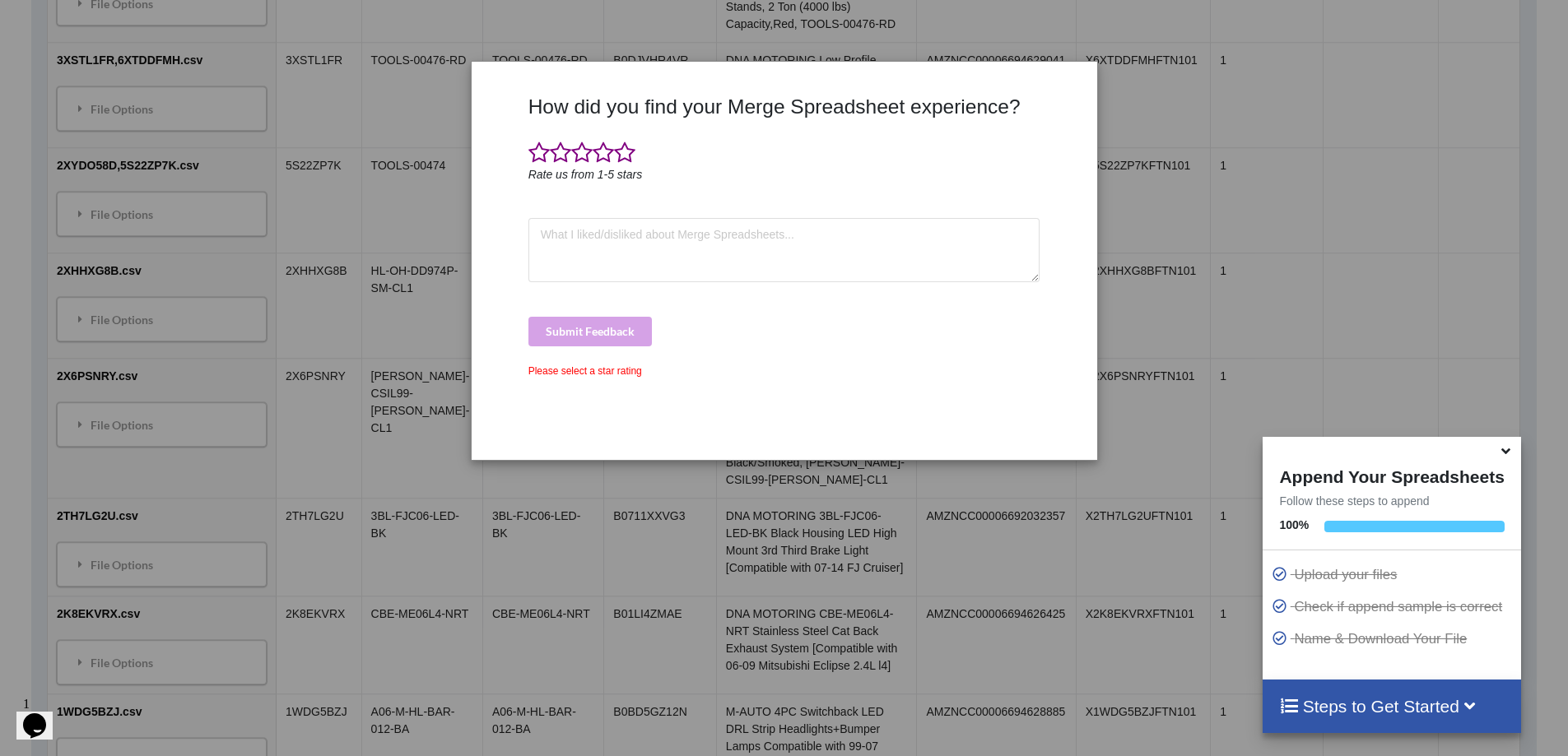
scroll to position [9006, 0]
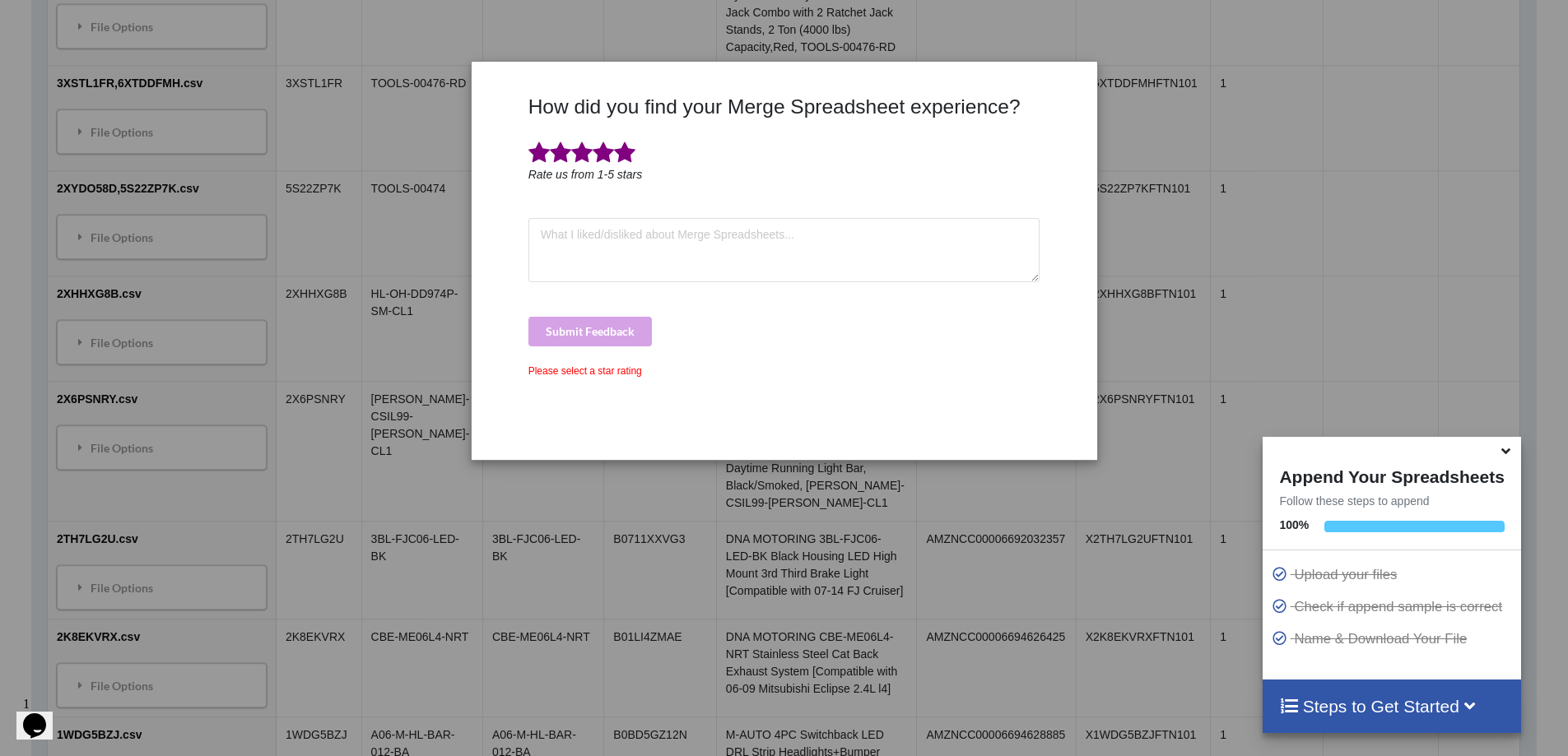
click at [624, 153] on span at bounding box center [624, 152] width 21 height 23
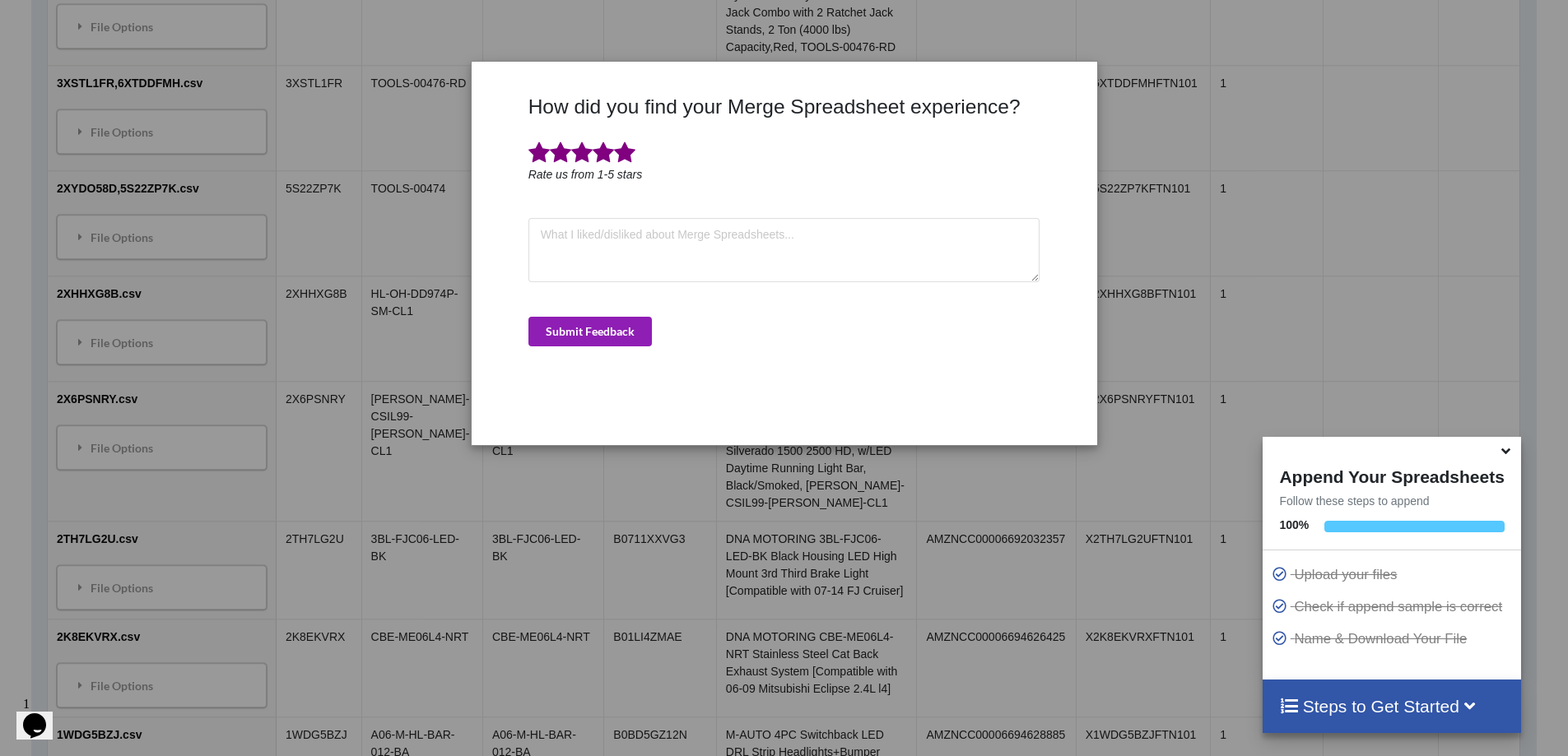
click at [619, 334] on button "Submit Feedback" at bounding box center [590, 332] width 124 height 29
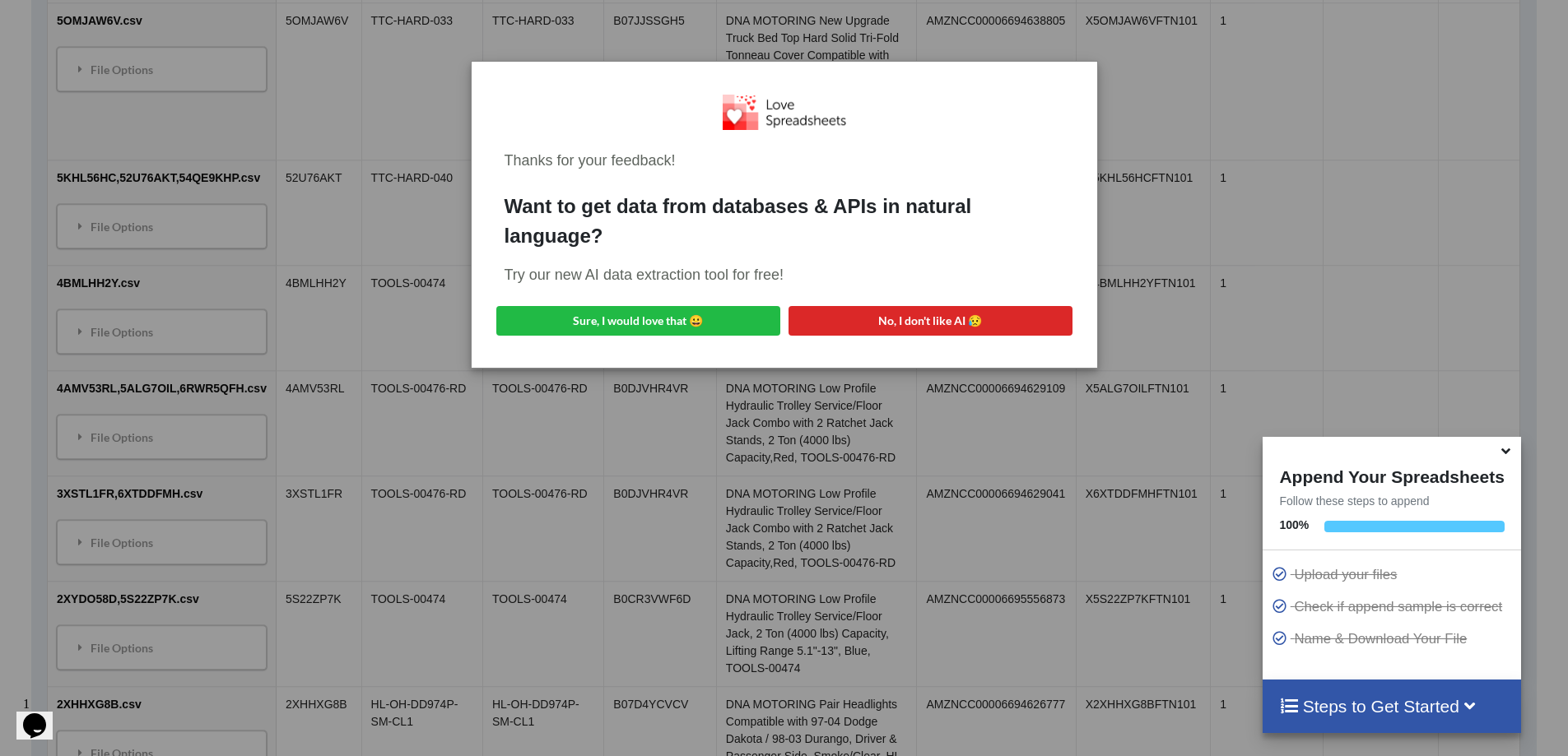
scroll to position [8595, 0]
click at [825, 312] on button "No, I don't like AI 😥" at bounding box center [931, 321] width 284 height 29
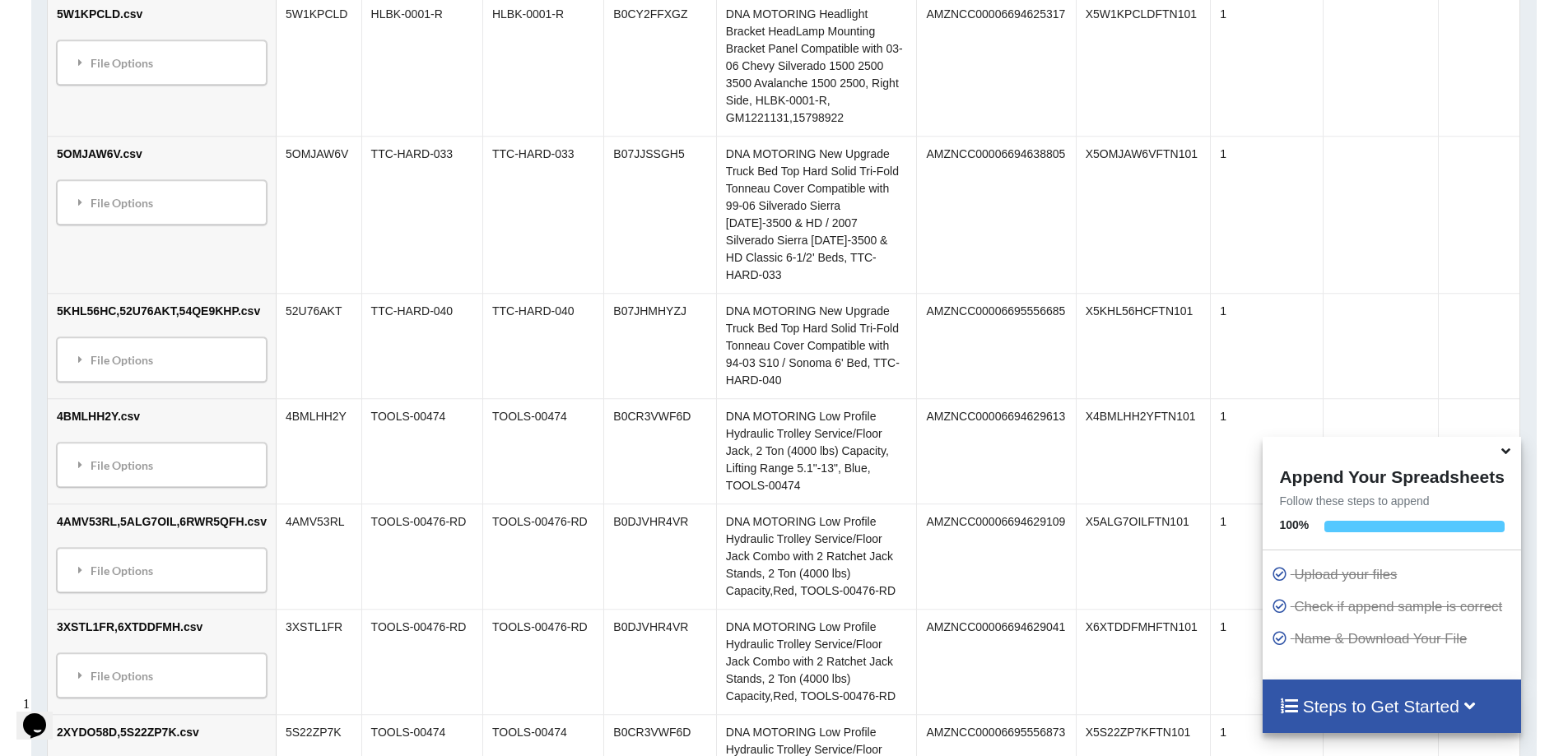
scroll to position [8183, 0]
